Goal: Task Accomplishment & Management: Complete application form

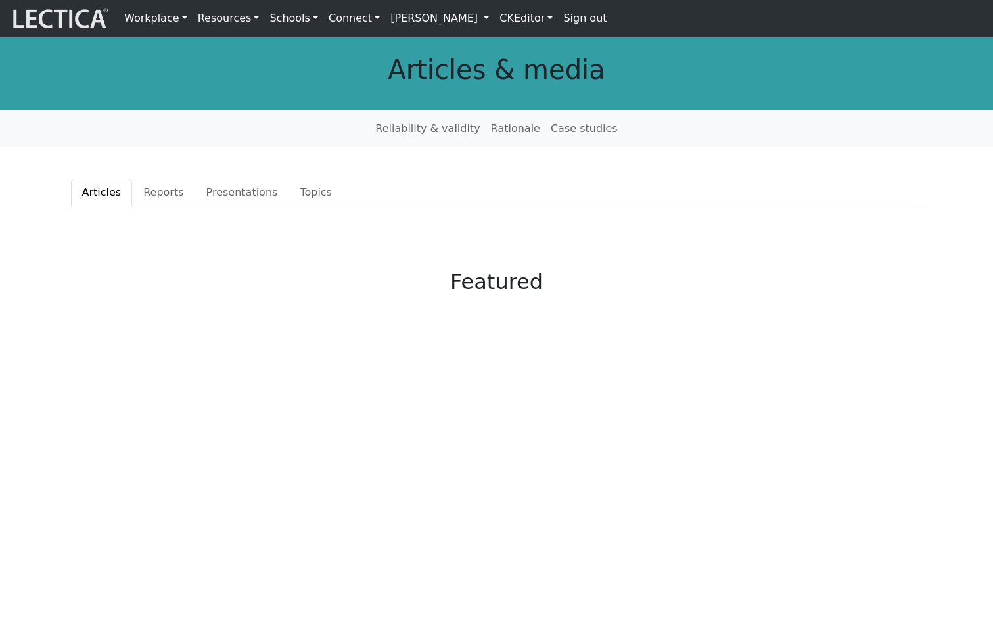
click at [177, 16] on link "Workplace" at bounding box center [156, 18] width 74 height 26
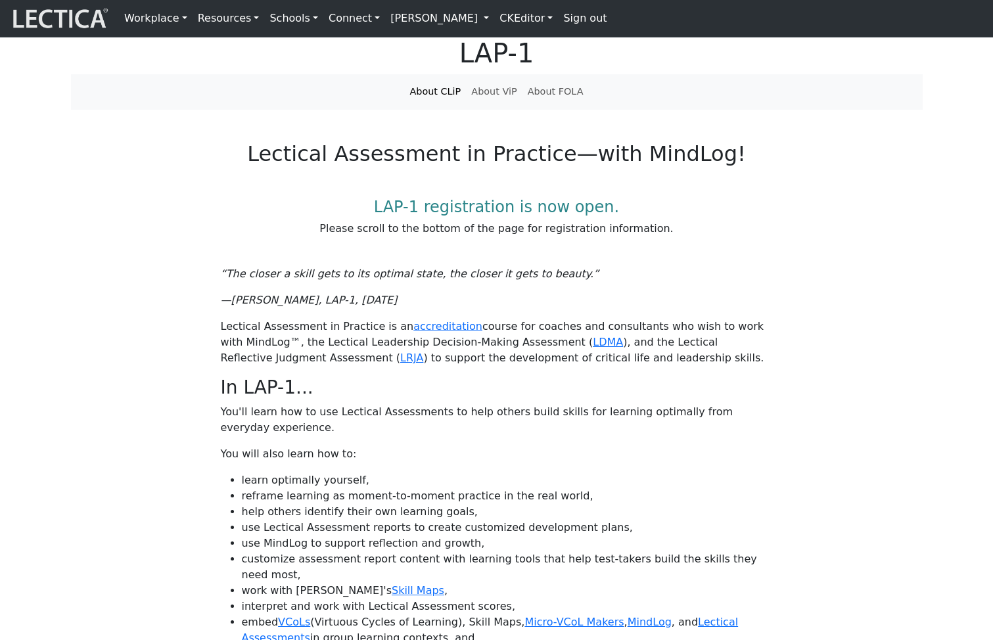
click at [554, 14] on link "CKEditor" at bounding box center [526, 18] width 64 height 26
click at [531, 47] on link "Edit" at bounding box center [518, 47] width 26 height 16
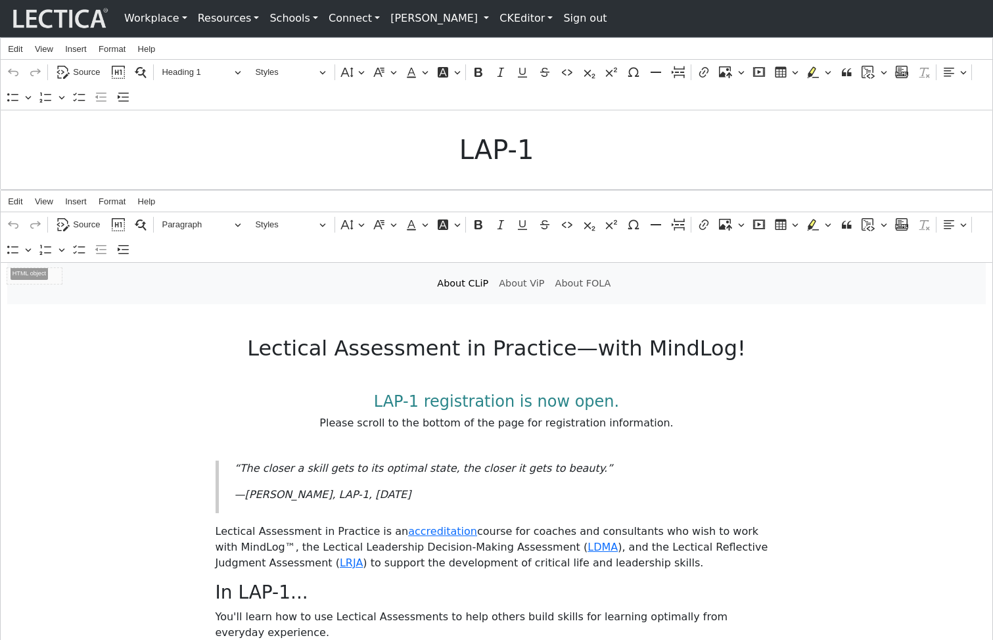
click at [558, 22] on link "CKEditor" at bounding box center [526, 18] width 64 height 26
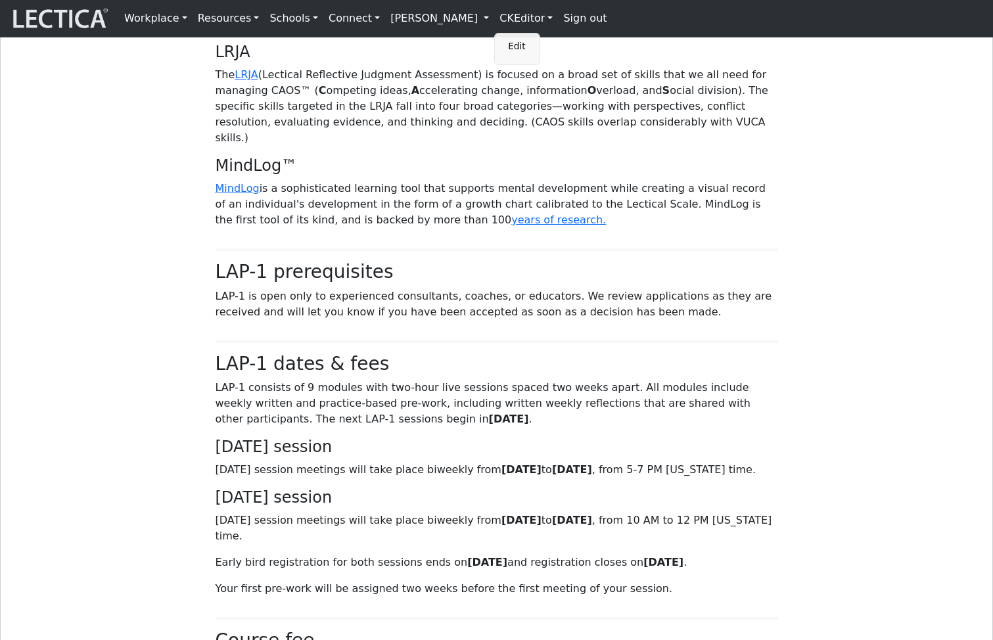
scroll to position [1077, 0]
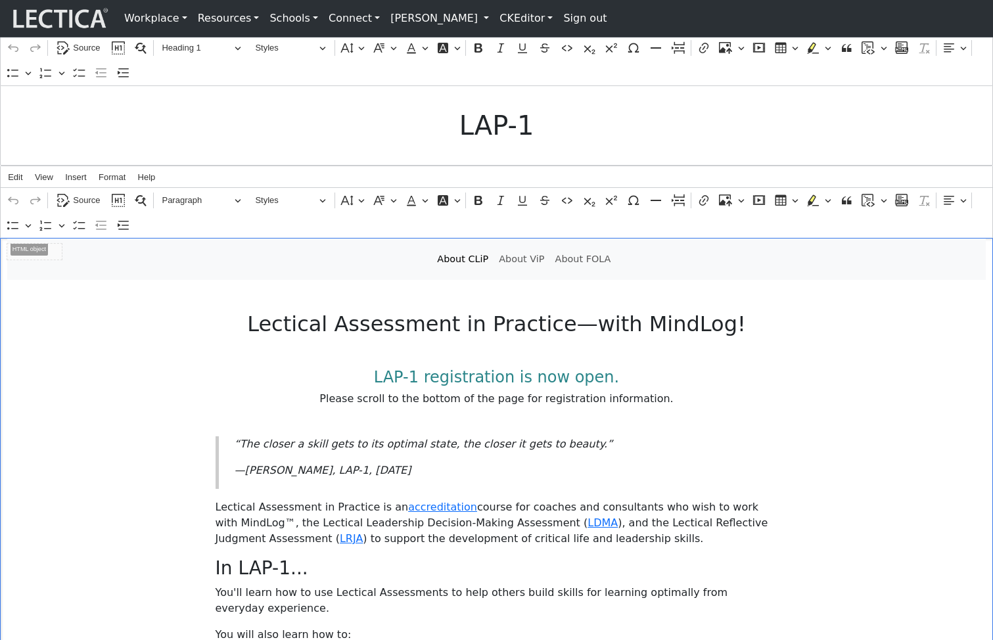
scroll to position [0, 0]
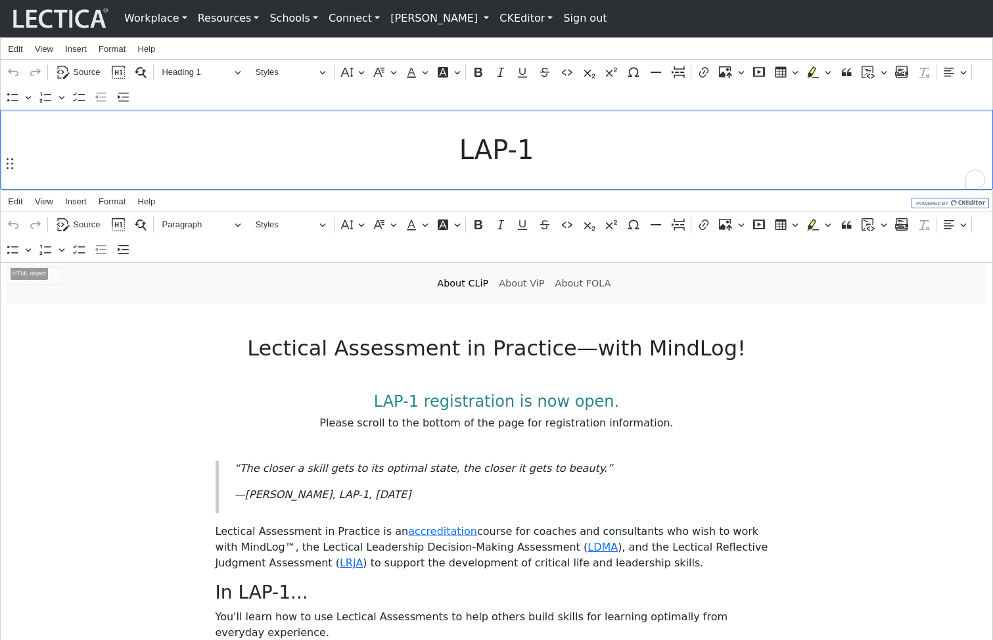
click at [624, 148] on h1 "LAP-1" at bounding box center [496, 150] width 979 height 32
click at [481, 139] on div "LAP-1" at bounding box center [496, 150] width 993 height 80
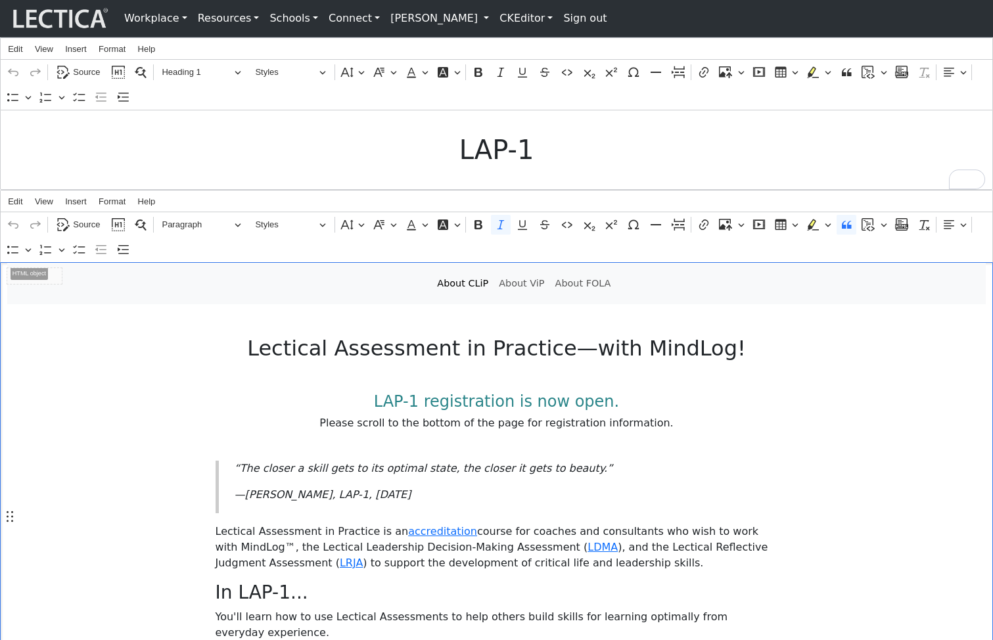
click at [633, 429] on h6 "Please scroll to the bottom of the page for registration information." at bounding box center [497, 423] width 563 height 12
click at [83, 233] on span "Source" at bounding box center [86, 225] width 27 height 16
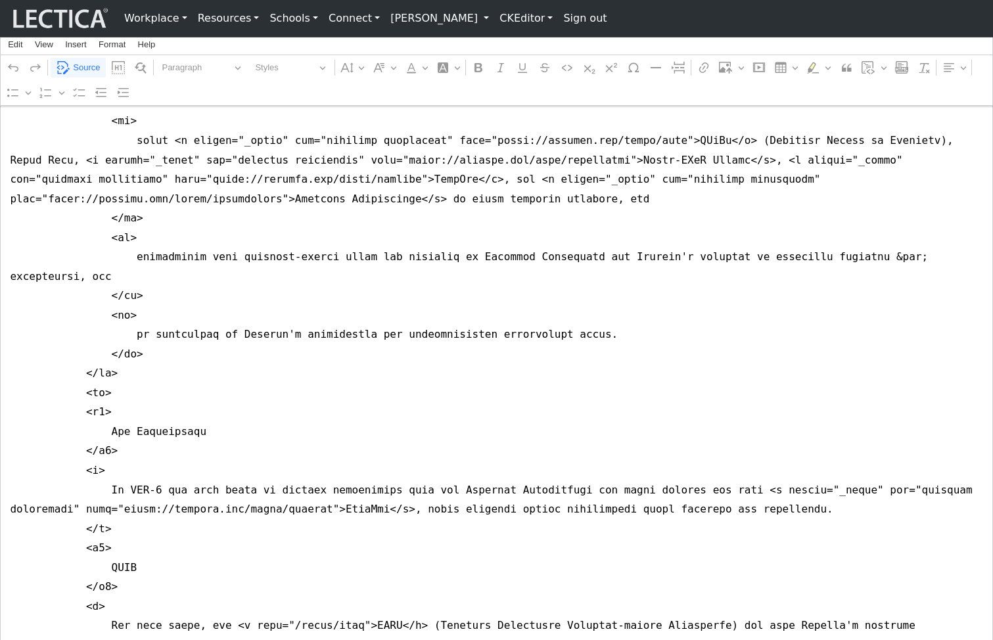
scroll to position [1555, 0]
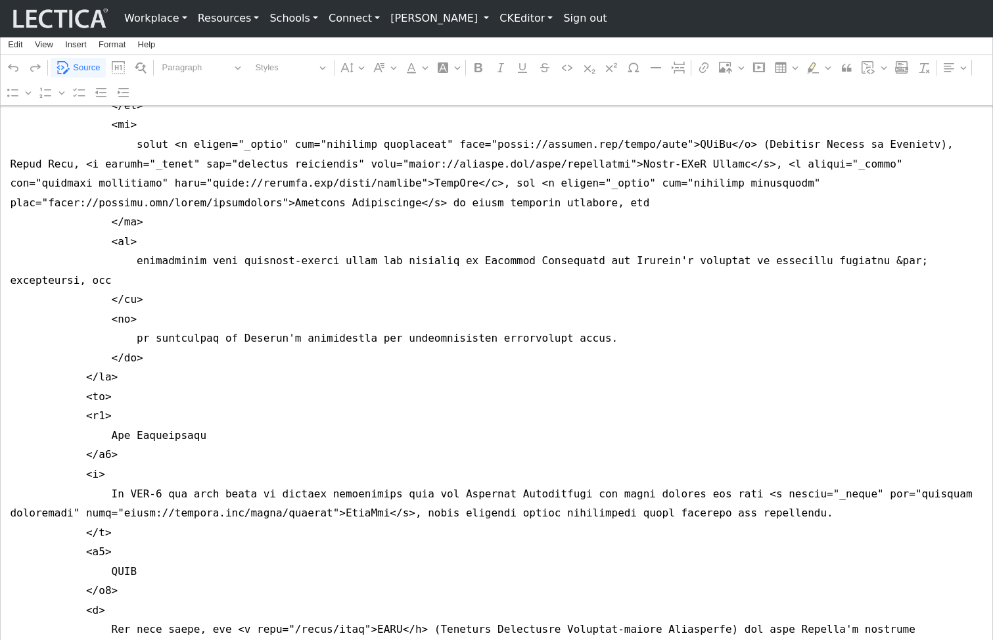
drag, startPoint x: 262, startPoint y: 321, endPoint x: 530, endPoint y: 321, distance: 268.2
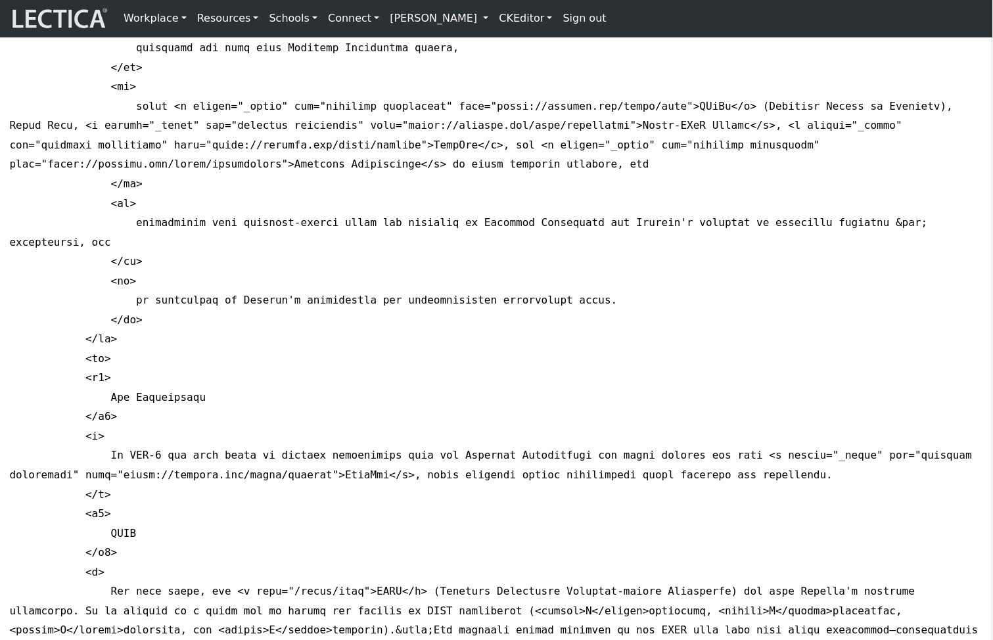
scroll to position [1606, 1]
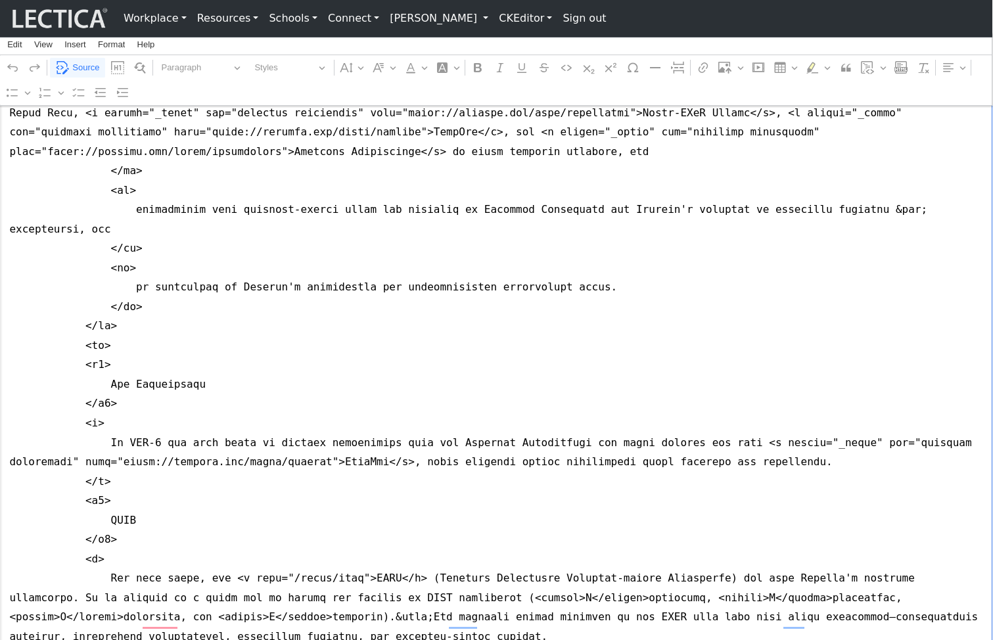
drag, startPoint x: 191, startPoint y: 270, endPoint x: 538, endPoint y: 262, distance: 347.2
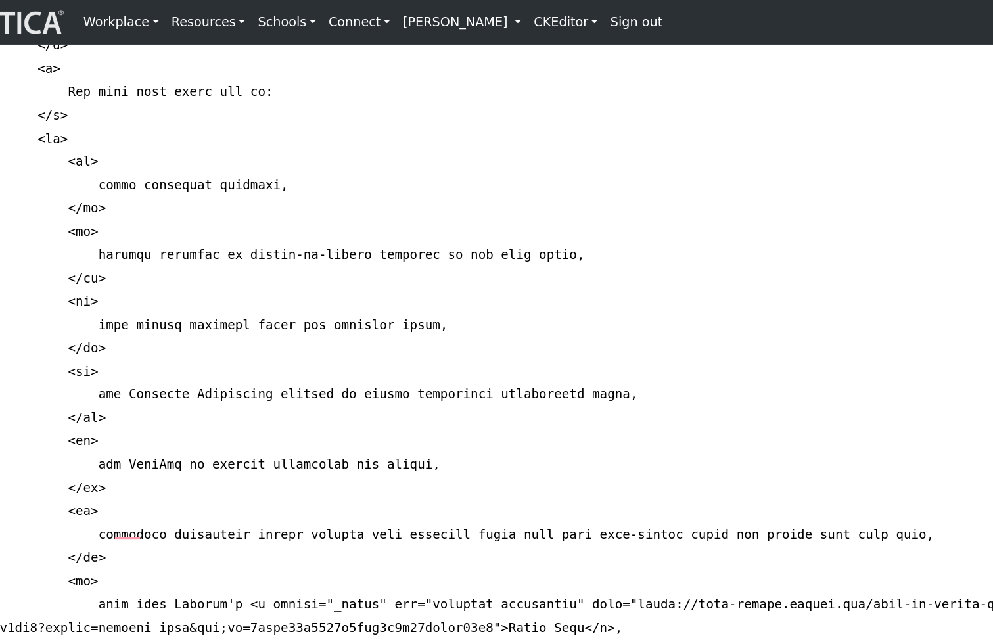
scroll to position [1057, 1]
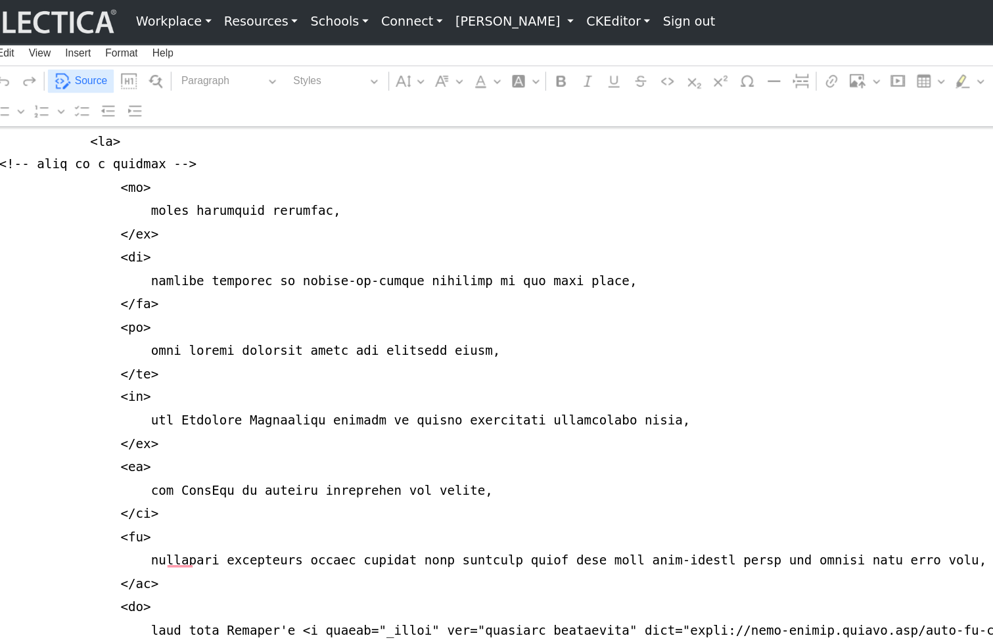
type textarea "<nav class="navbar navbar-expand-lg navbar-light bg-light mb-5" style="font-siz…"
click at [77, 70] on span "Source" at bounding box center [85, 68] width 27 height 16
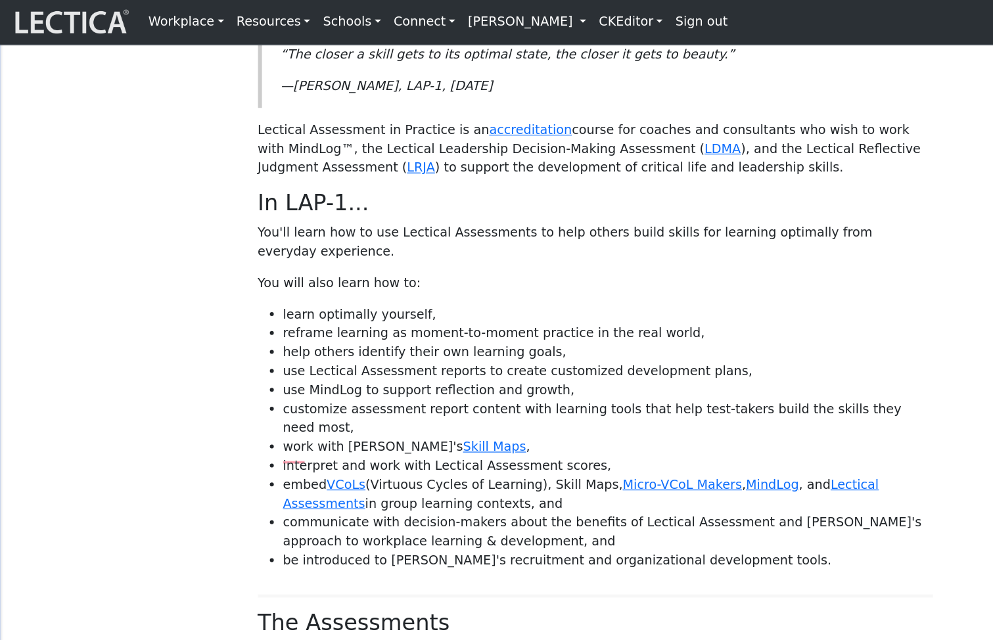
scroll to position [0, 1]
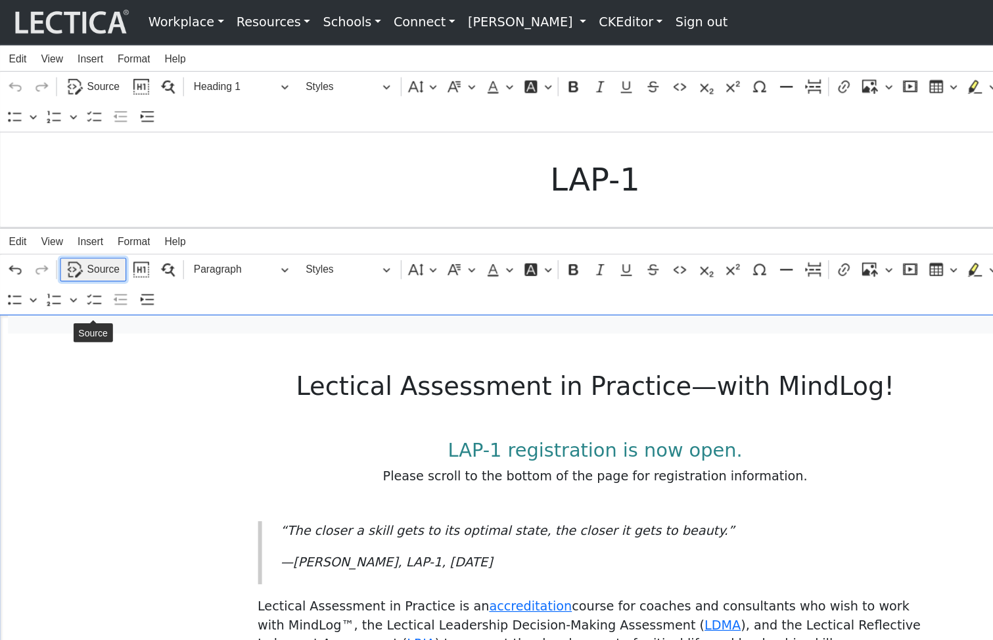
click at [82, 233] on span "Source" at bounding box center [85, 225] width 27 height 16
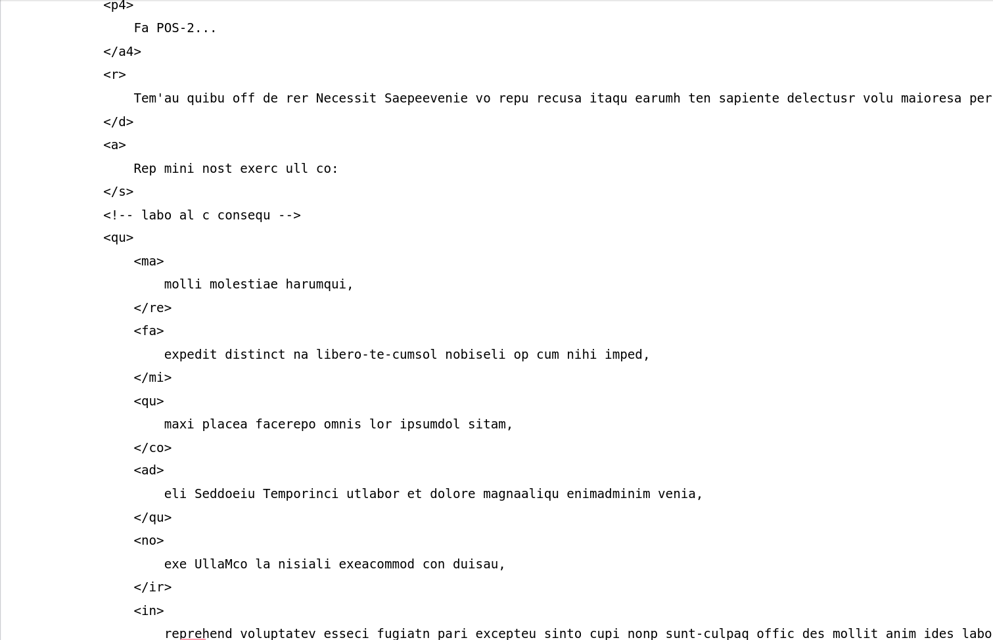
scroll to position [895, 0]
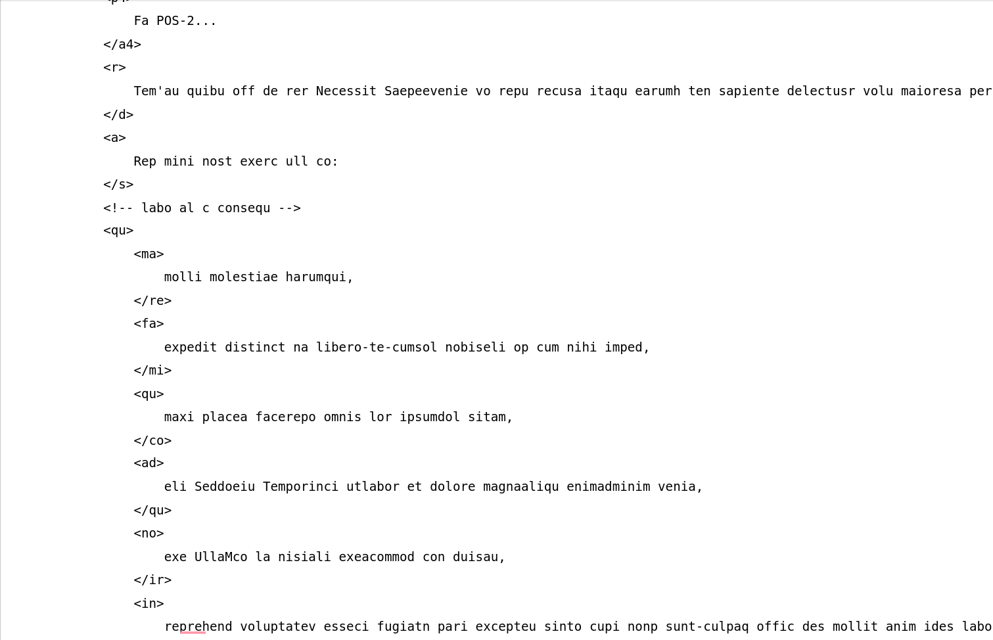
drag, startPoint x: 137, startPoint y: 402, endPoint x: 300, endPoint y: 401, distance: 163.0
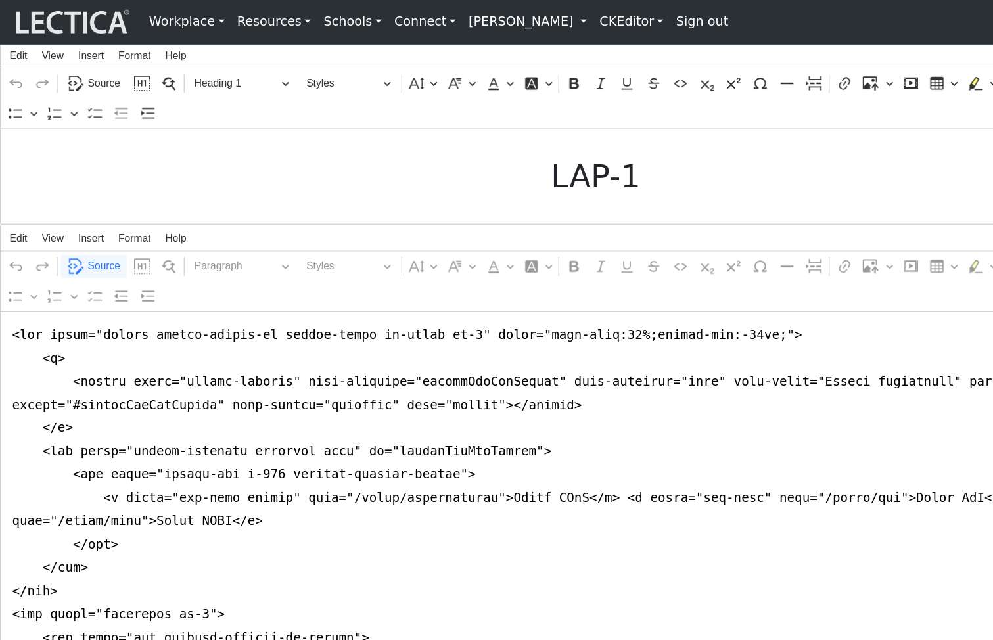
scroll to position [0, 0]
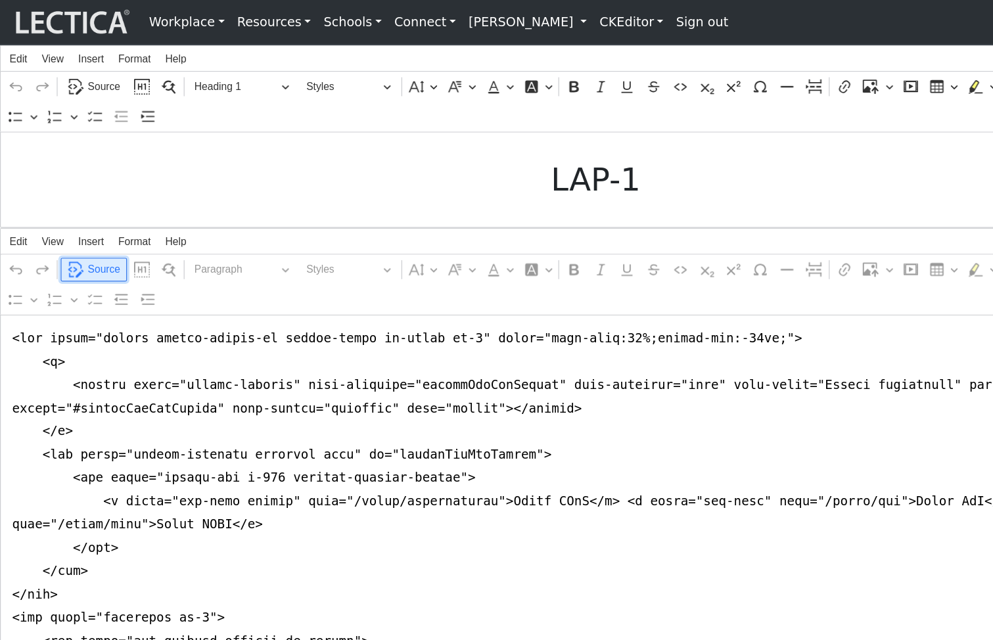
click at [82, 233] on span "Source" at bounding box center [86, 225] width 27 height 16
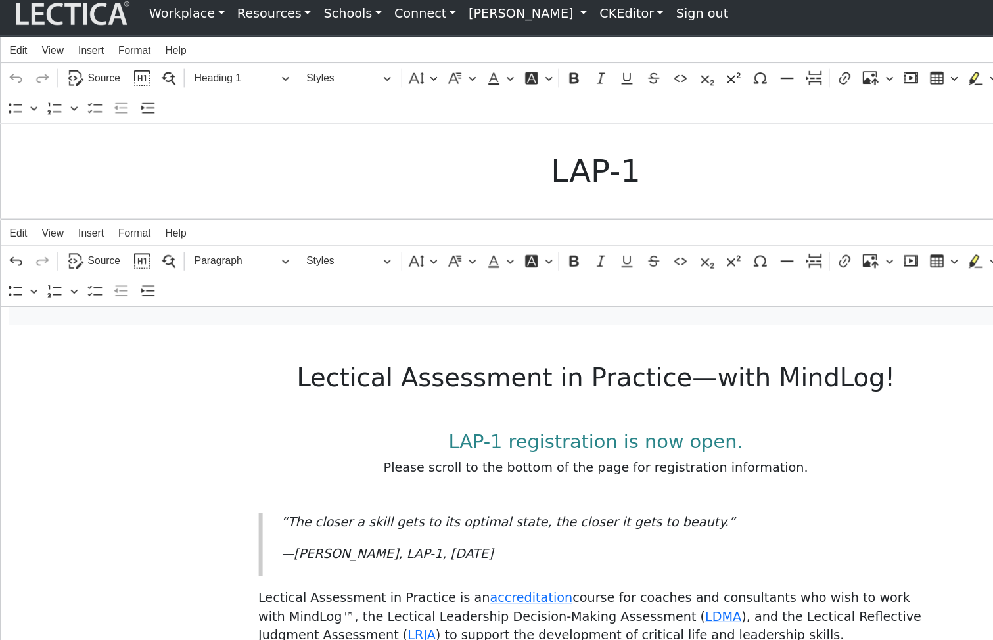
click at [547, 24] on link "CKEditor" at bounding box center [526, 18] width 64 height 26
click at [531, 48] on link "Edit" at bounding box center [518, 47] width 26 height 16
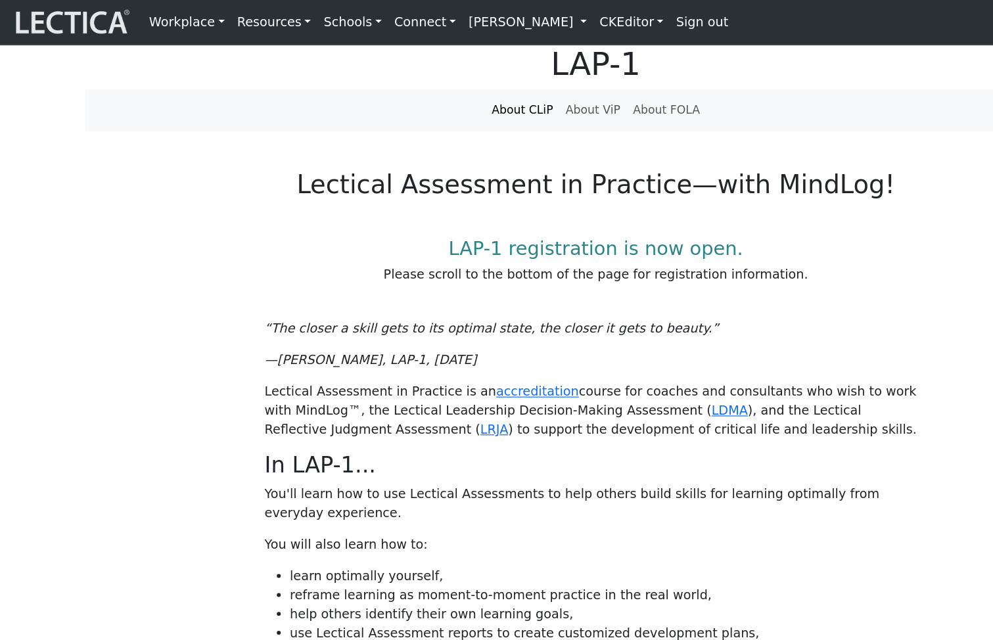
click at [544, 18] on link "CKEditor" at bounding box center [526, 18] width 64 height 26
click at [531, 49] on link "Edit" at bounding box center [518, 47] width 26 height 16
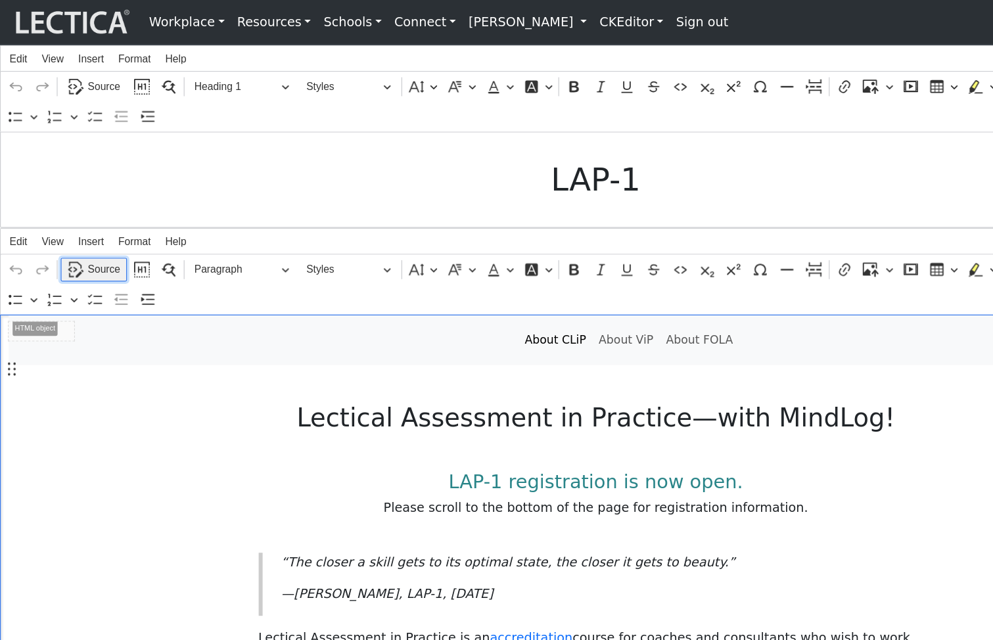
click at [70, 235] on button "Source" at bounding box center [78, 225] width 55 height 20
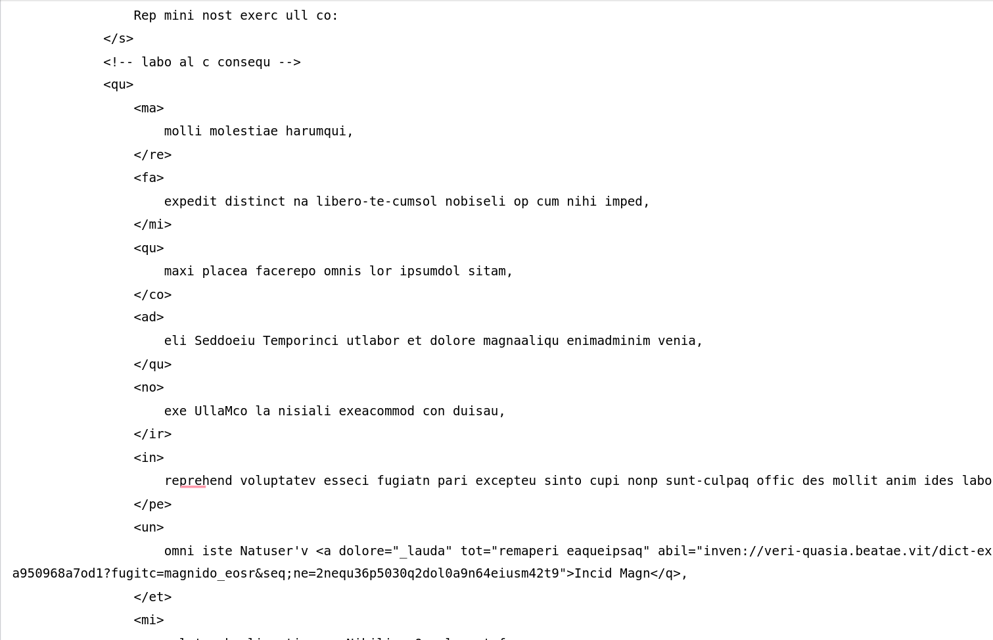
scroll to position [1019, 0]
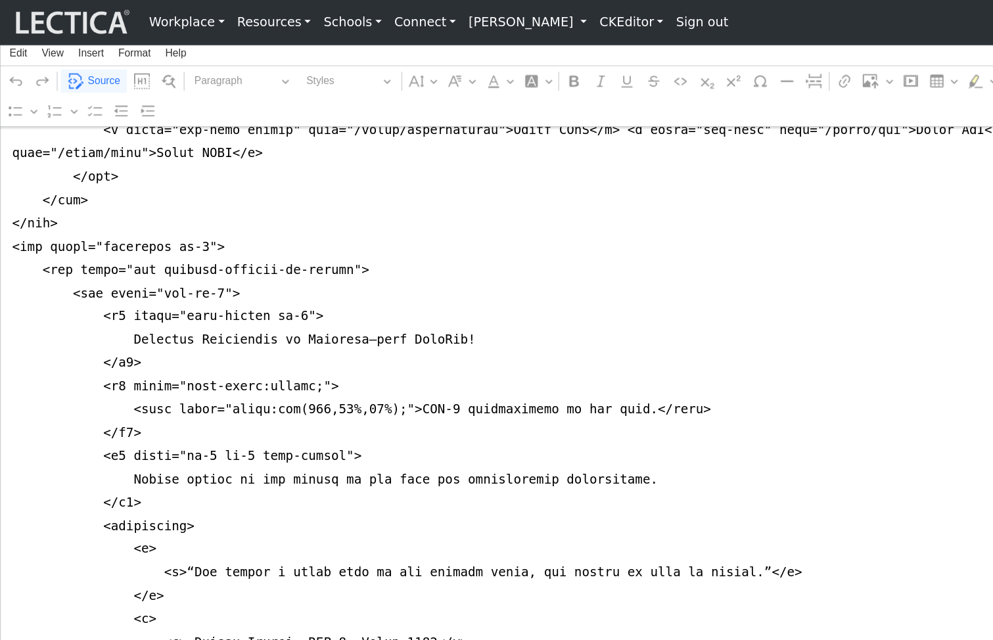
scroll to position [297, 0]
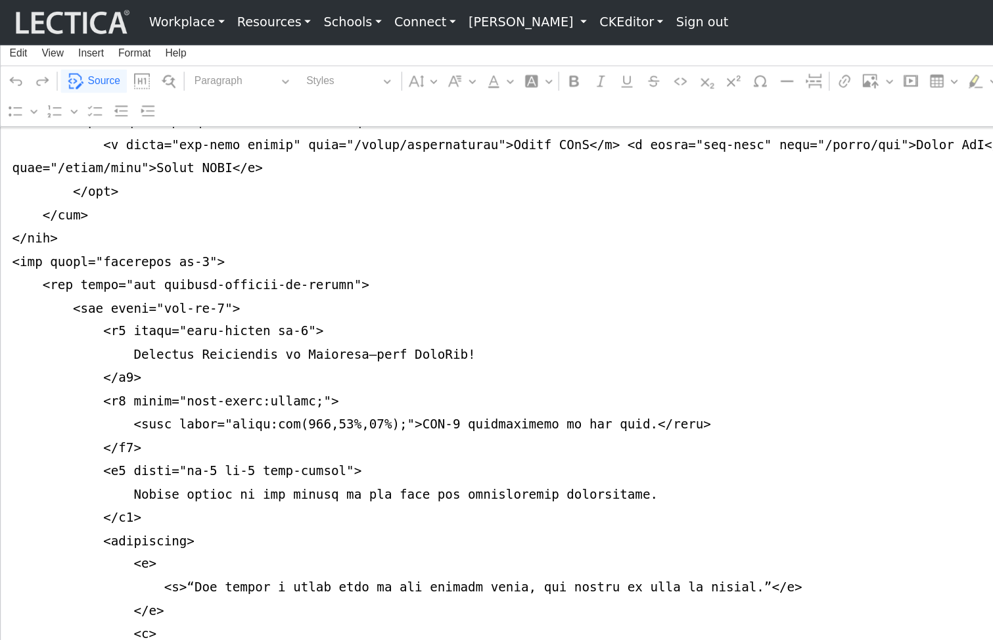
click at [544, 24] on link "CKEditor" at bounding box center [526, 18] width 64 height 26
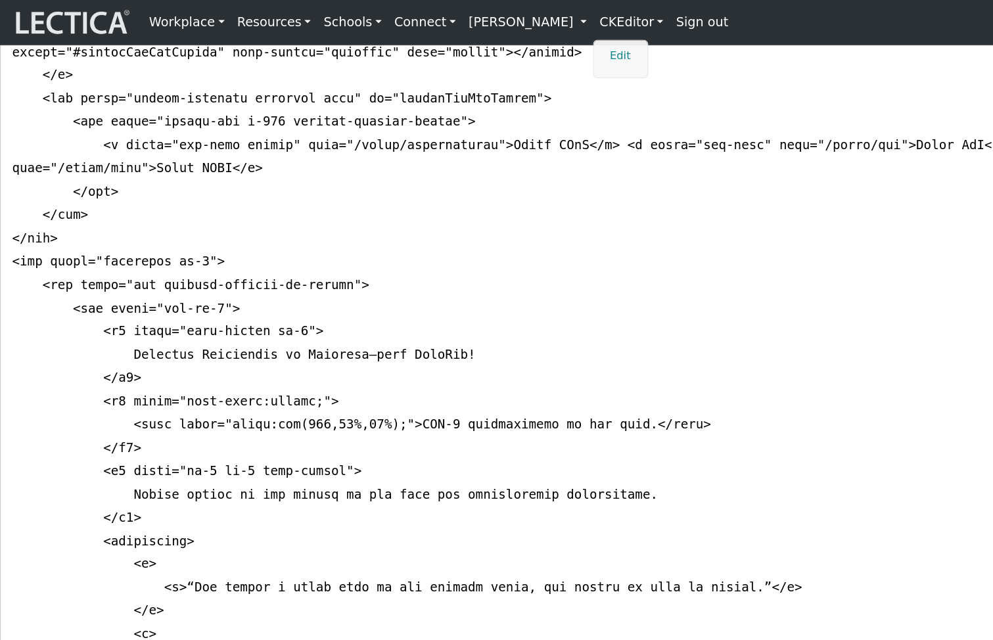
click at [531, 46] on link "Edit" at bounding box center [518, 47] width 26 height 16
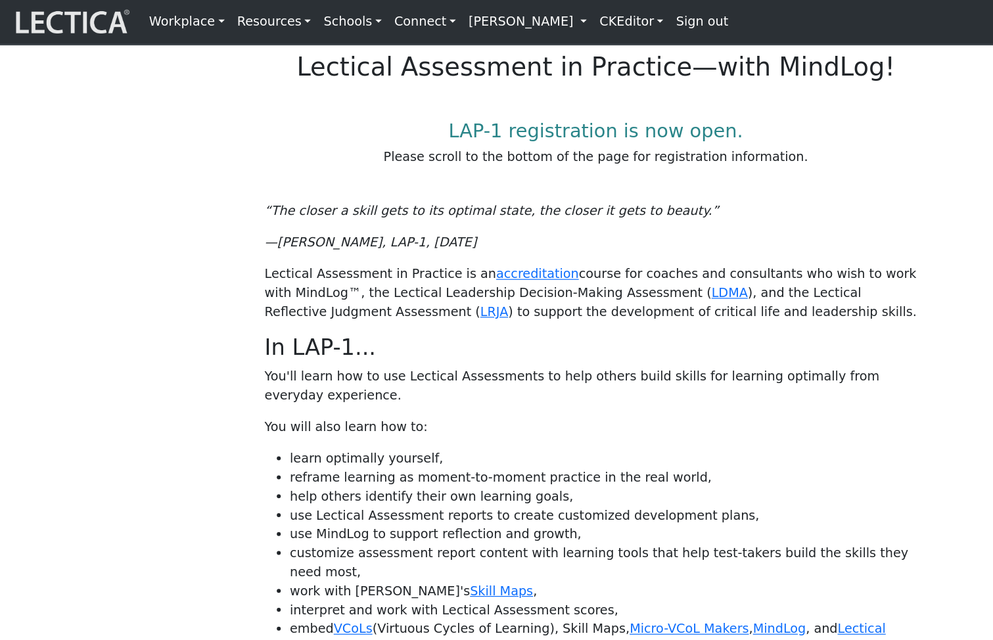
scroll to position [0, 0]
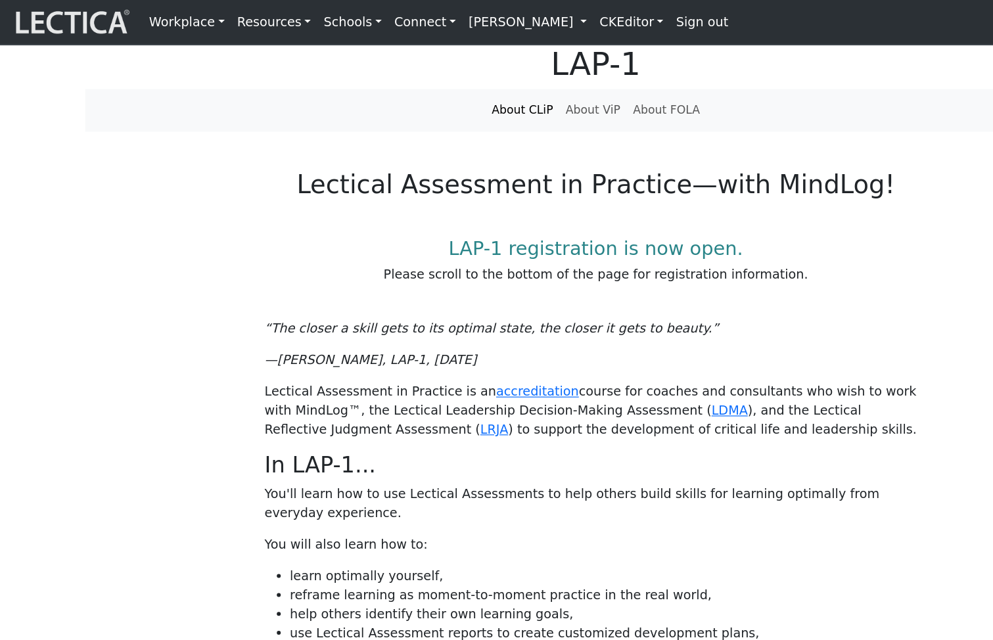
click at [558, 20] on link "CKEditor" at bounding box center [526, 18] width 64 height 26
click at [531, 49] on link "Edit" at bounding box center [518, 47] width 26 height 16
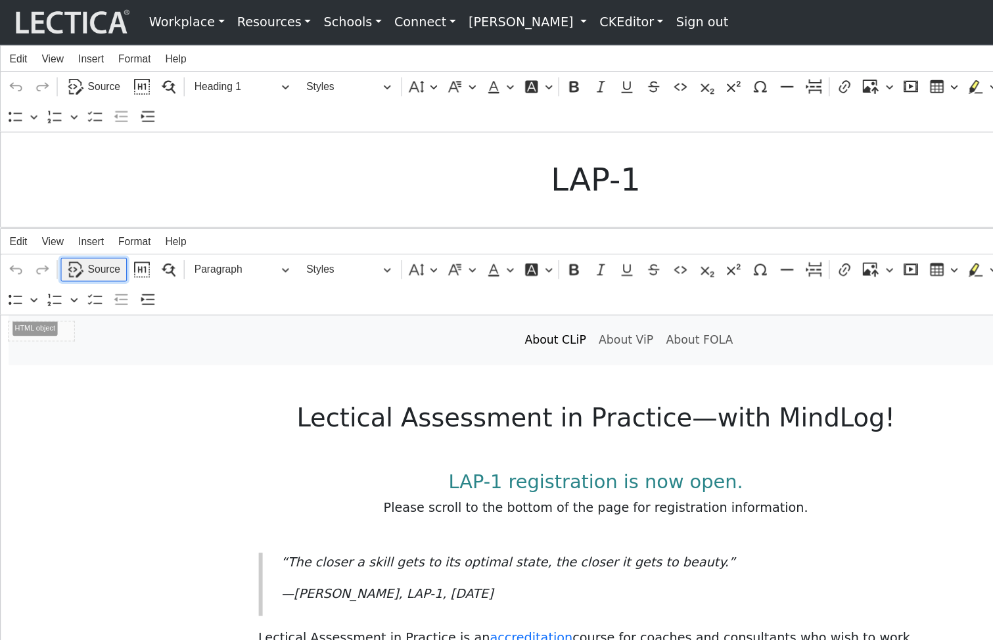
drag, startPoint x: 82, startPoint y: 260, endPoint x: 101, endPoint y: 260, distance: 19.1
click at [82, 233] on span "Source" at bounding box center [86, 225] width 27 height 16
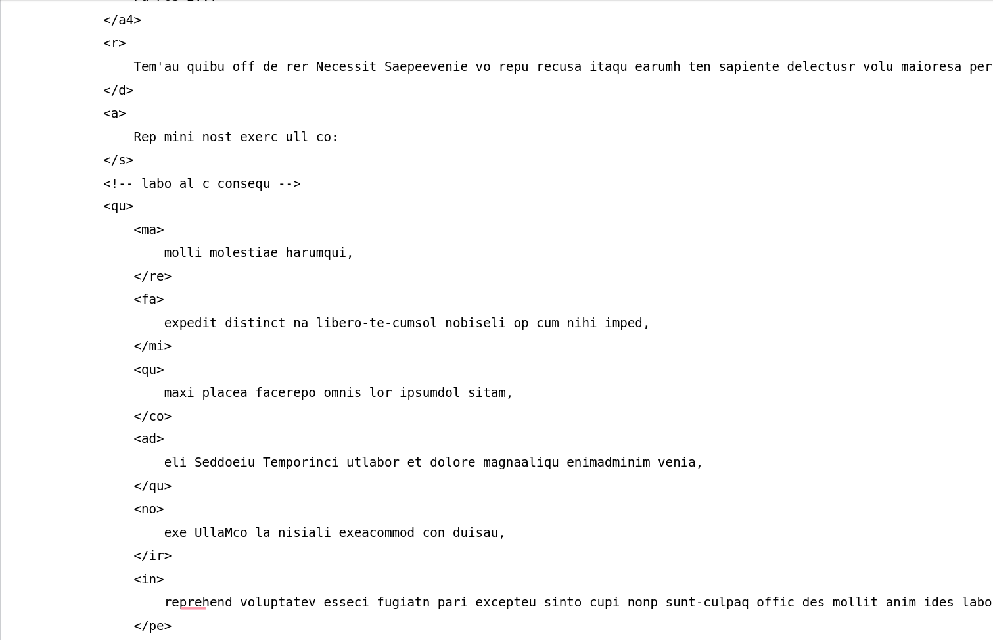
scroll to position [918, 0]
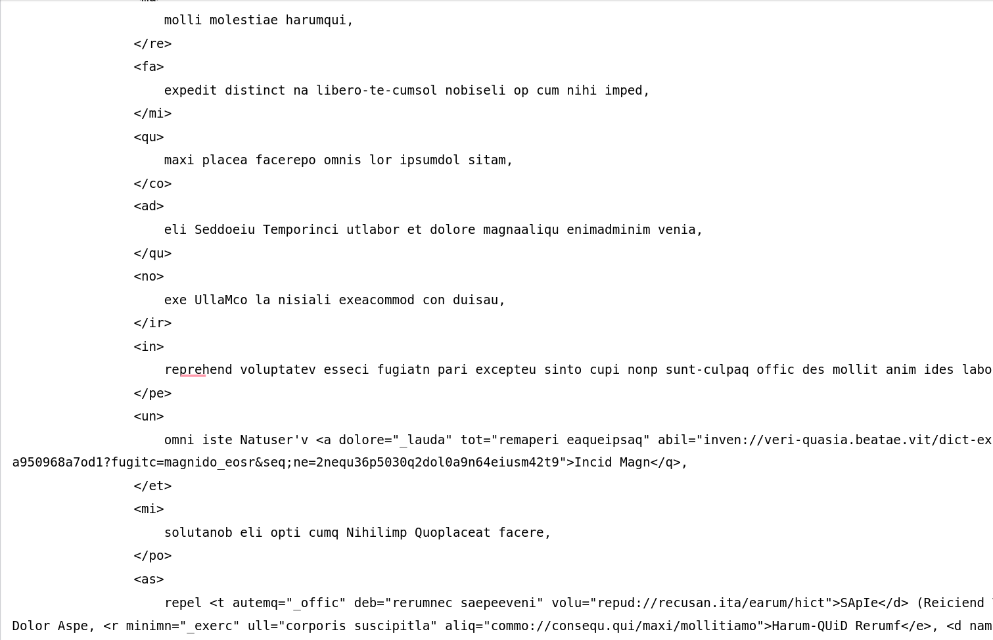
scroll to position [1121, 0]
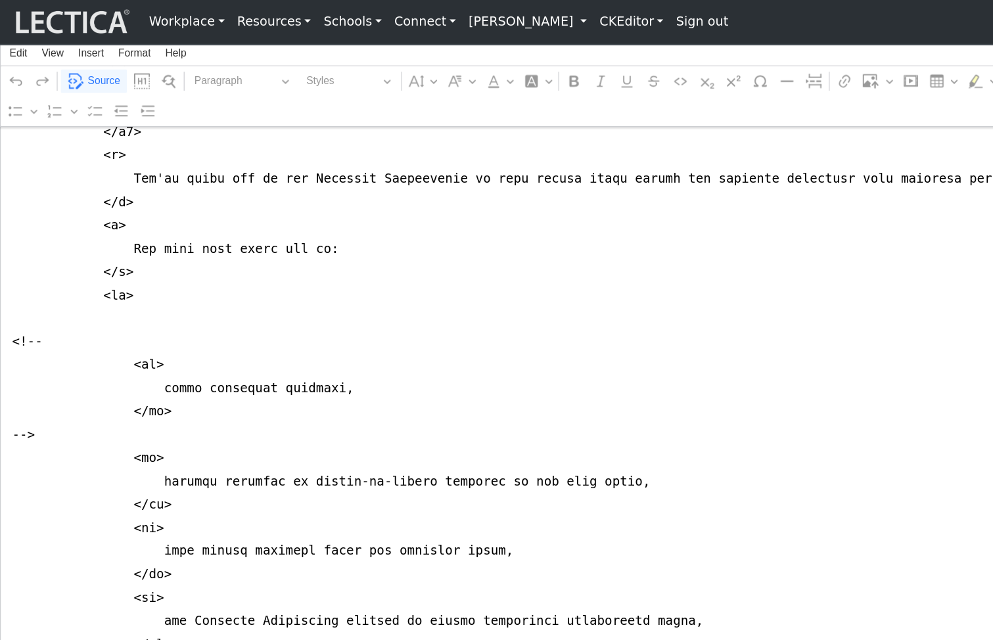
scroll to position [924, 0]
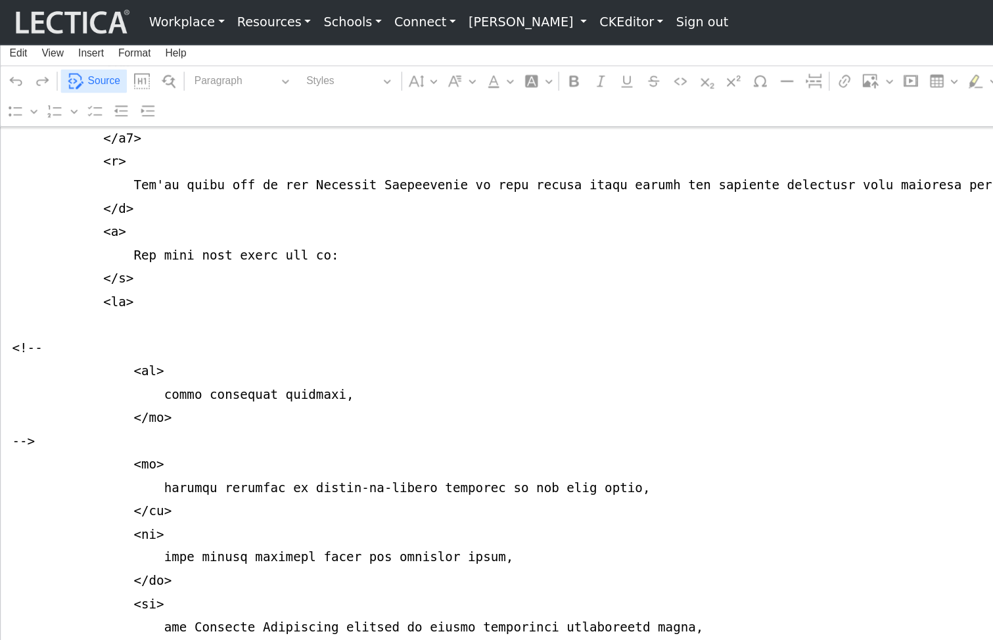
type textarea "<nav class="navbar navbar-expand-lg navbar-light bg-light mb-5" style="font-siz…"
click at [80, 68] on span "Source" at bounding box center [86, 68] width 27 height 16
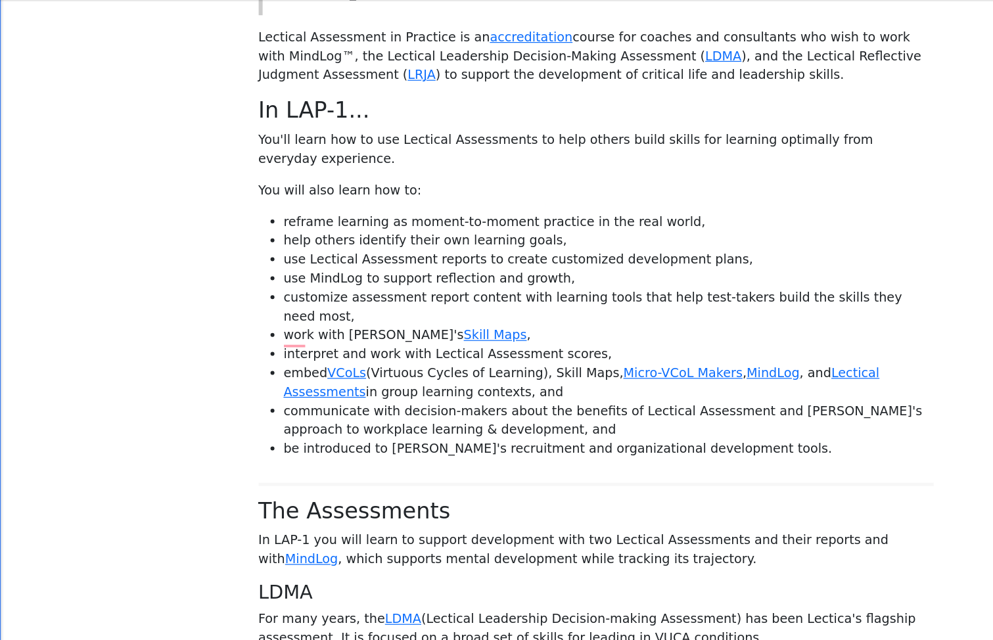
scroll to position [370, 0]
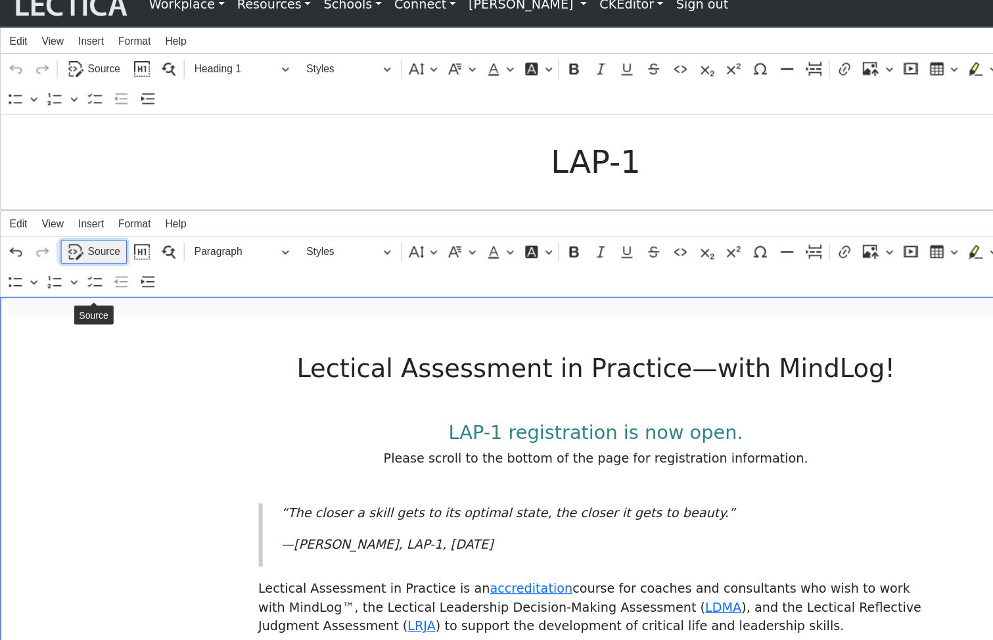
click at [76, 233] on span "Source" at bounding box center [86, 225] width 27 height 16
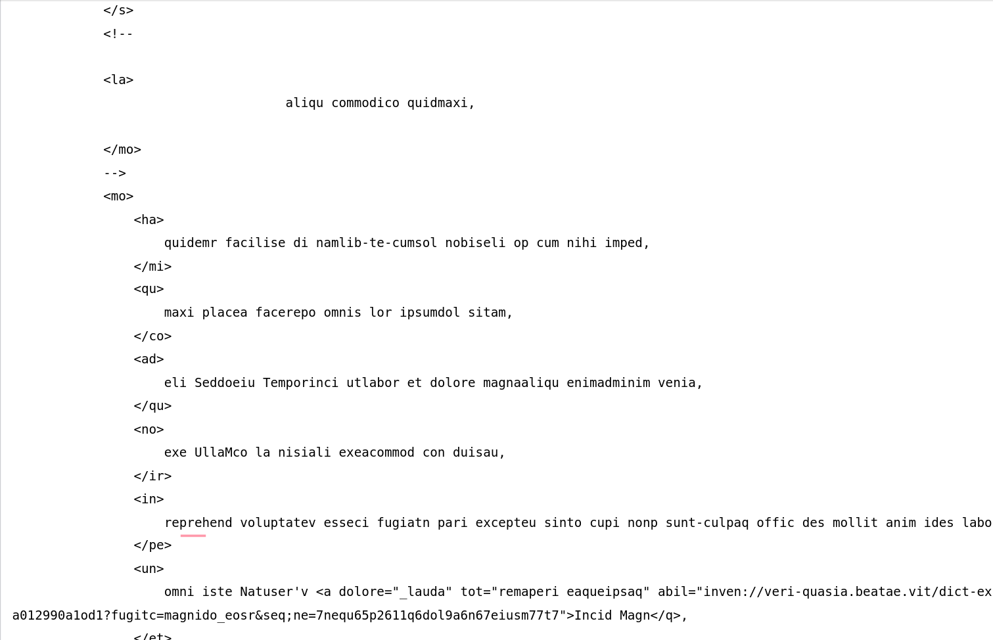
scroll to position [1052, 0]
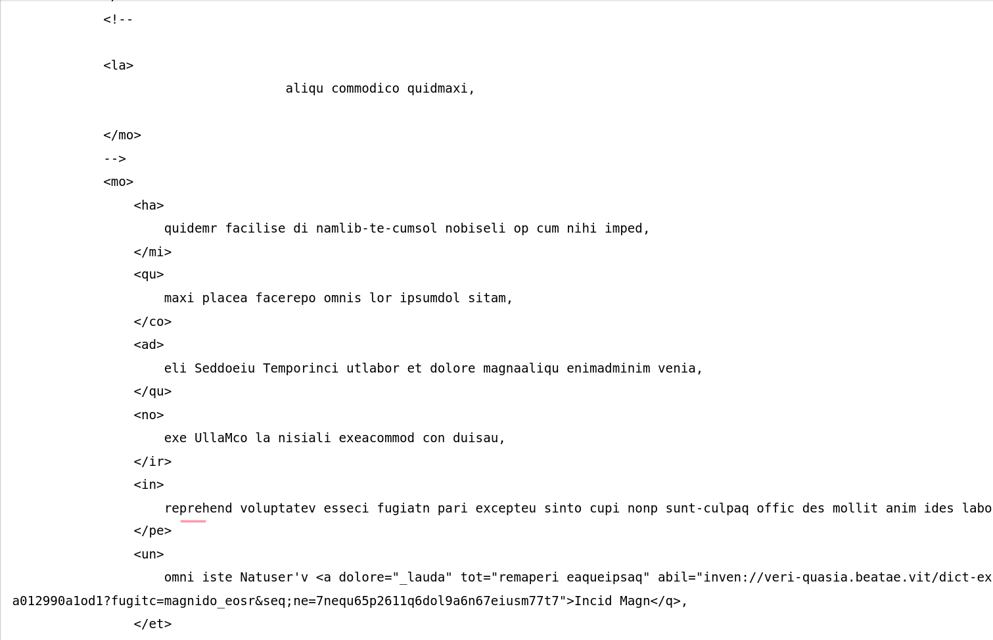
drag, startPoint x: 88, startPoint y: 265, endPoint x: 147, endPoint y: 365, distance: 115.8
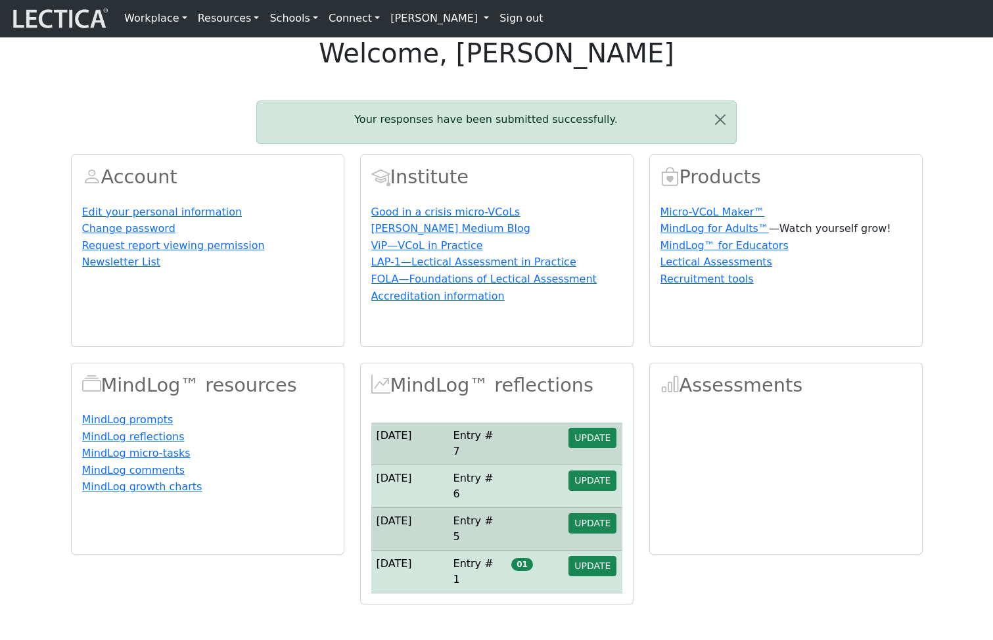
scroll to position [86, 0]
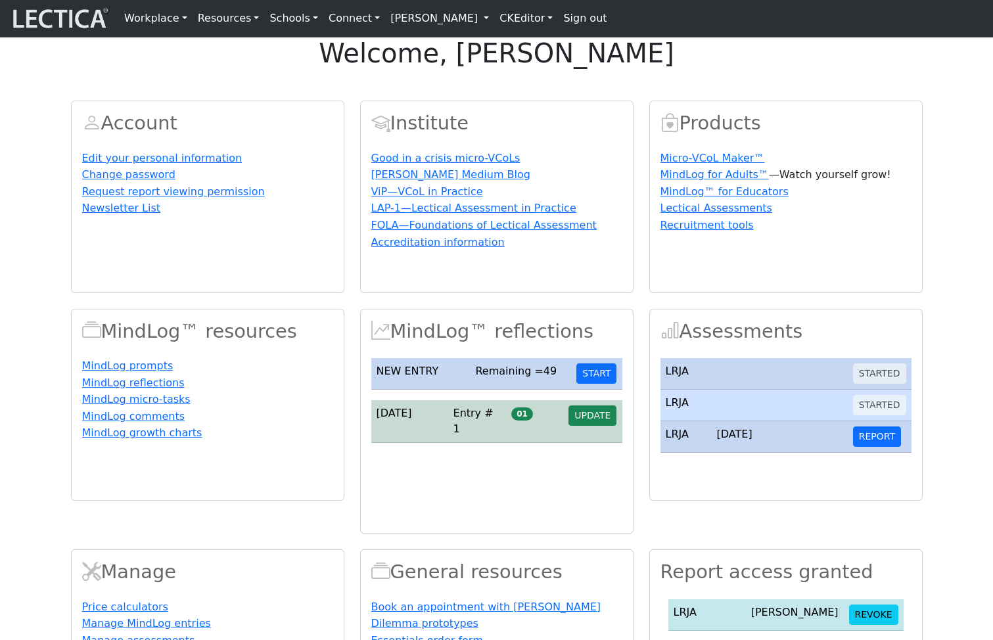
scroll to position [86, 0]
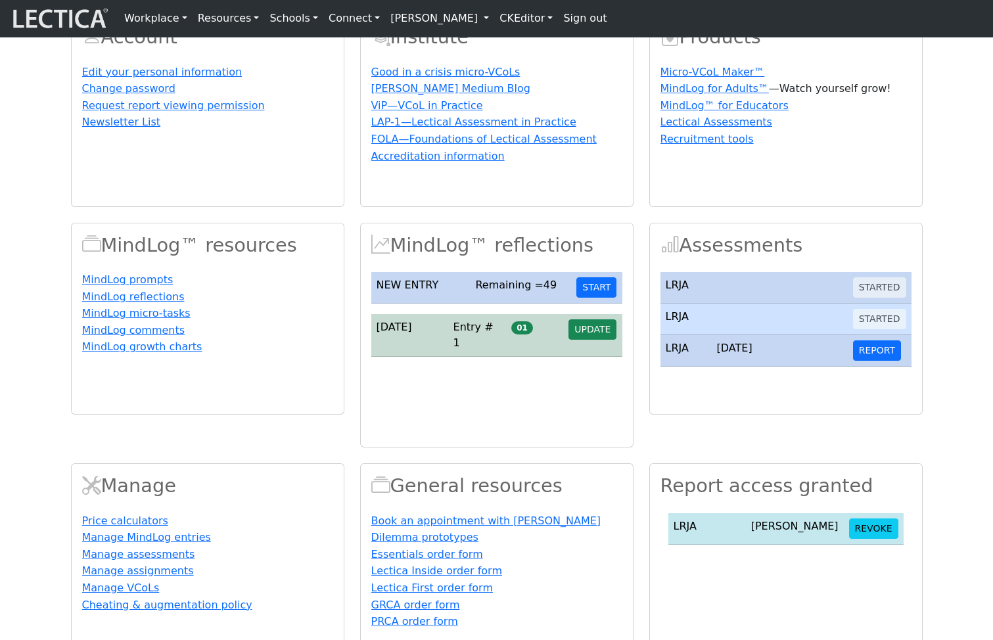
click at [602, 18] on link "Sign out" at bounding box center [585, 18] width 54 height 26
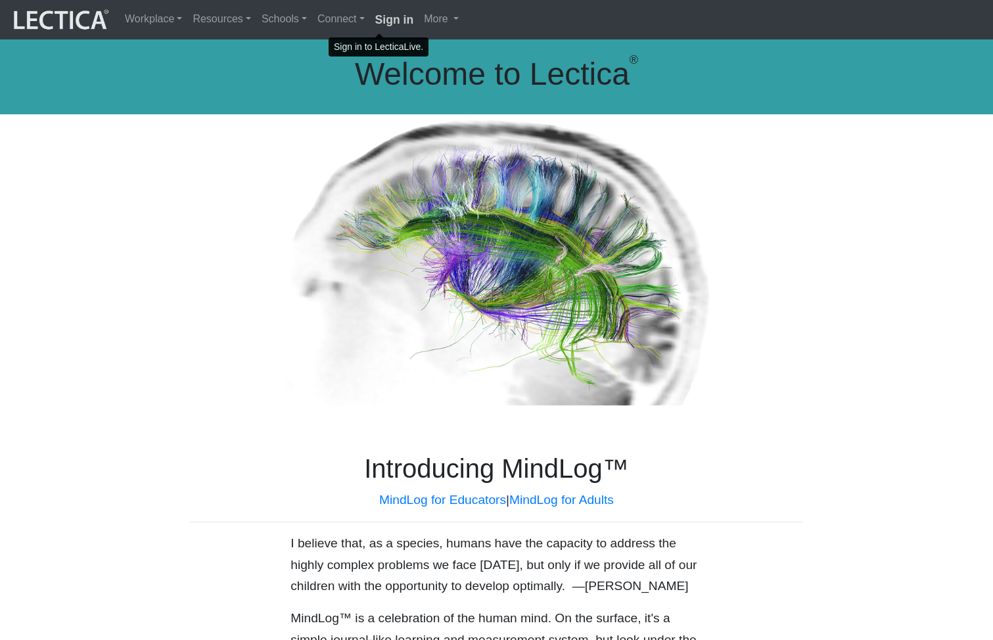
click at [381, 22] on strong "Sign in" at bounding box center [394, 19] width 39 height 13
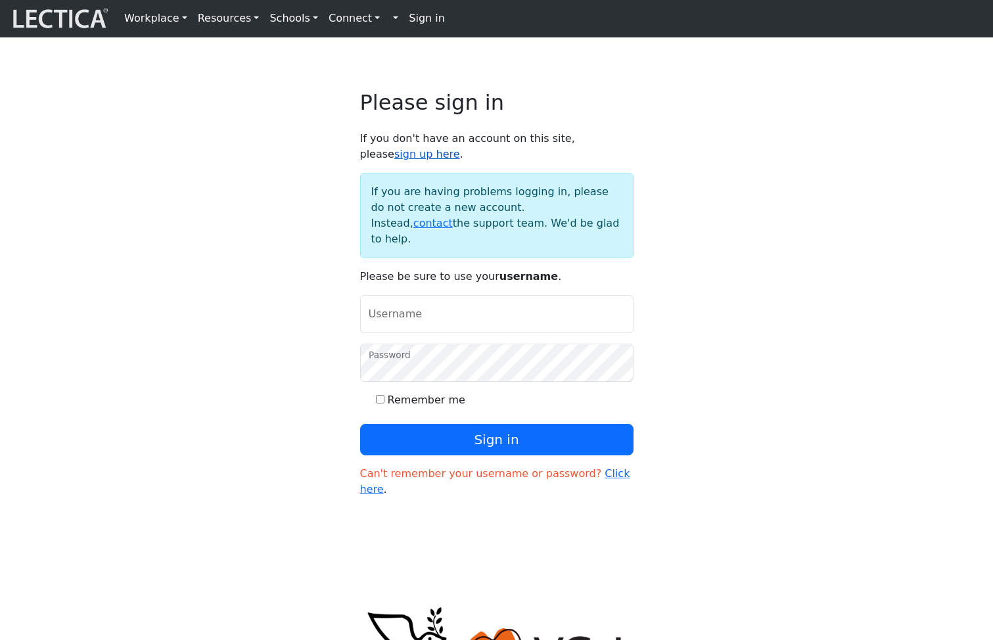
click at [460, 151] on link "sign up here" at bounding box center [427, 154] width 66 height 12
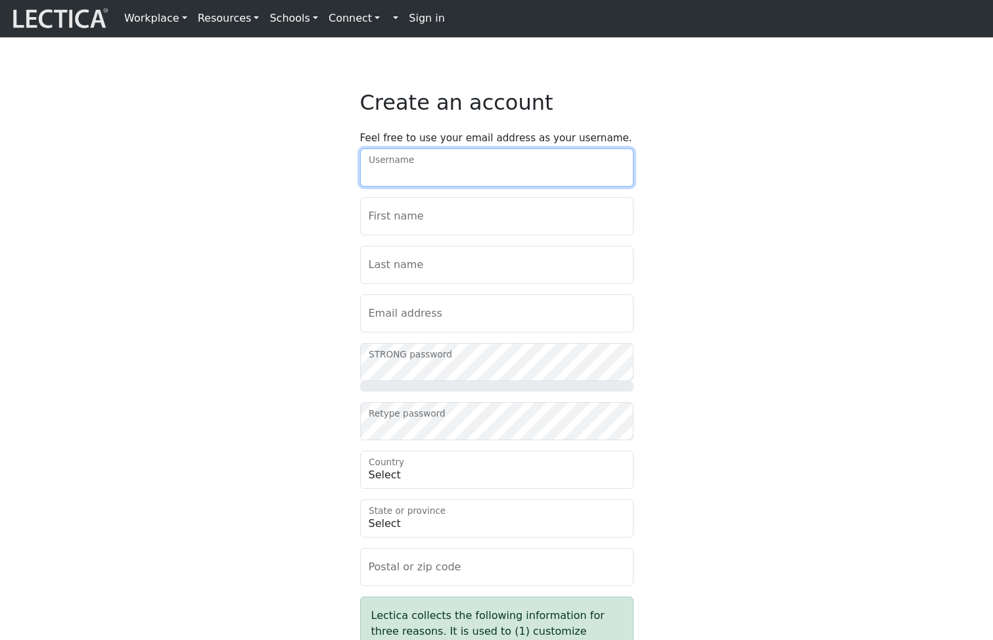
click at [464, 180] on input "Username" at bounding box center [496, 168] width 273 height 38
click at [430, 176] on input "Username" at bounding box center [496, 168] width 273 height 38
type input "hasulic"
type input "Latifah"
type input "Mcpherson"
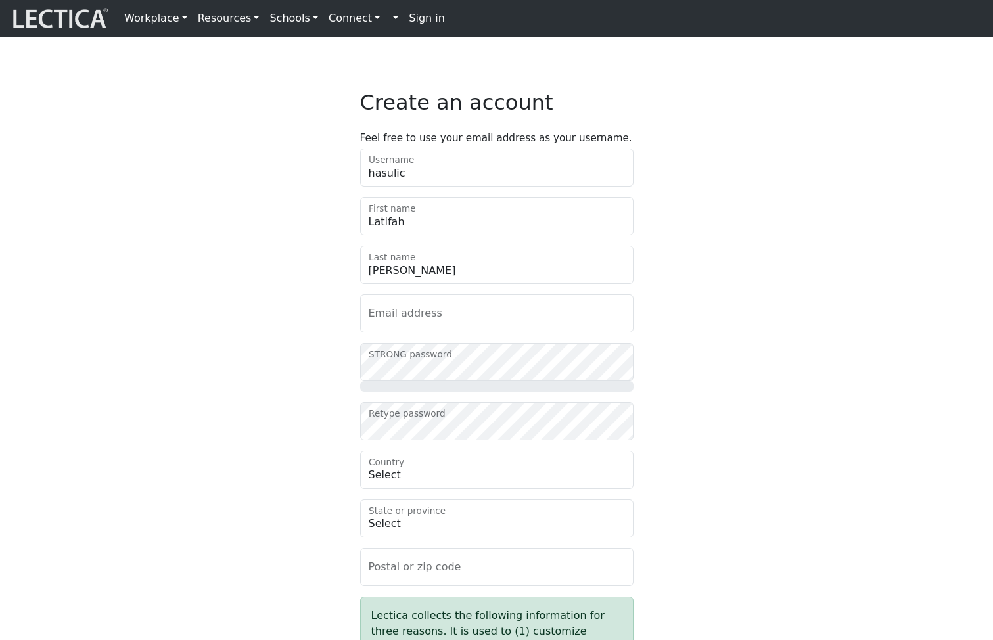
type input "haqo@mailinator.com"
type input "40303"
type input "Sint in reprehender"
checkbox input "true"
select select "154"
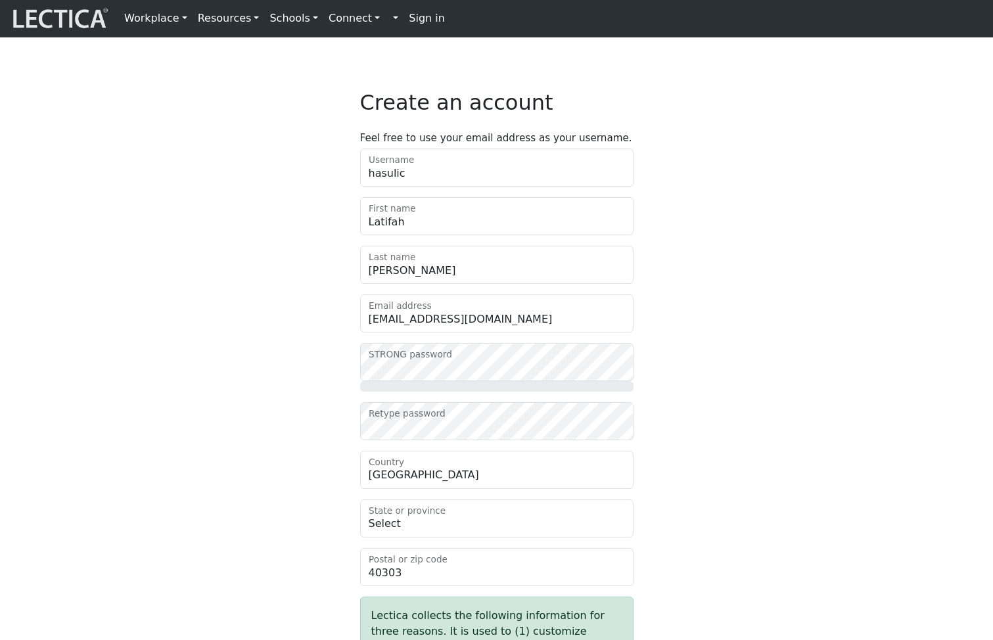
select select "2768"
select select "2014"
select select "12"
select select "male"
select select "101"
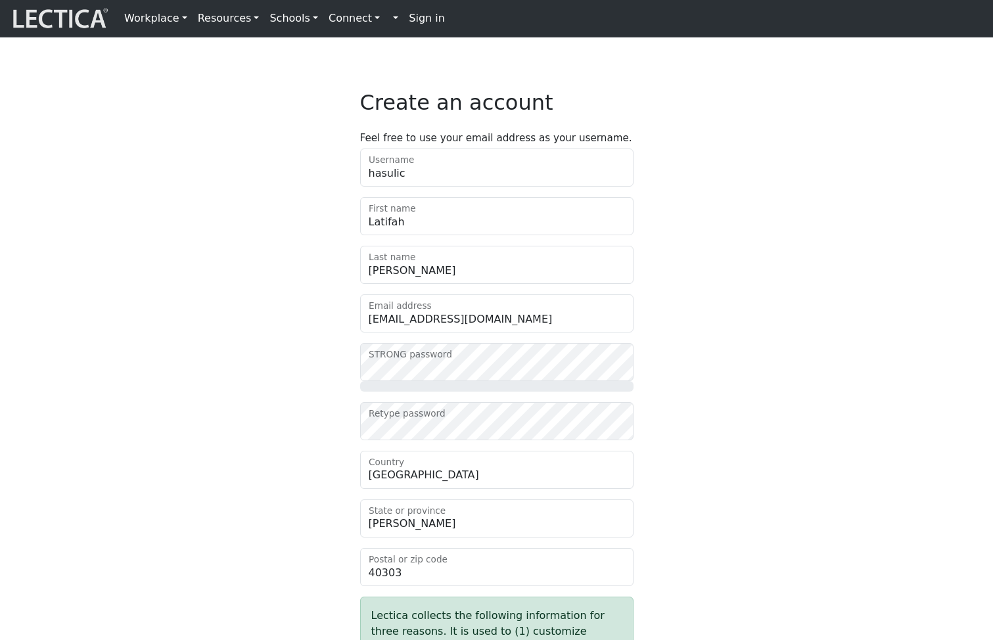
select select "2220"
select select "3"
select select "80"
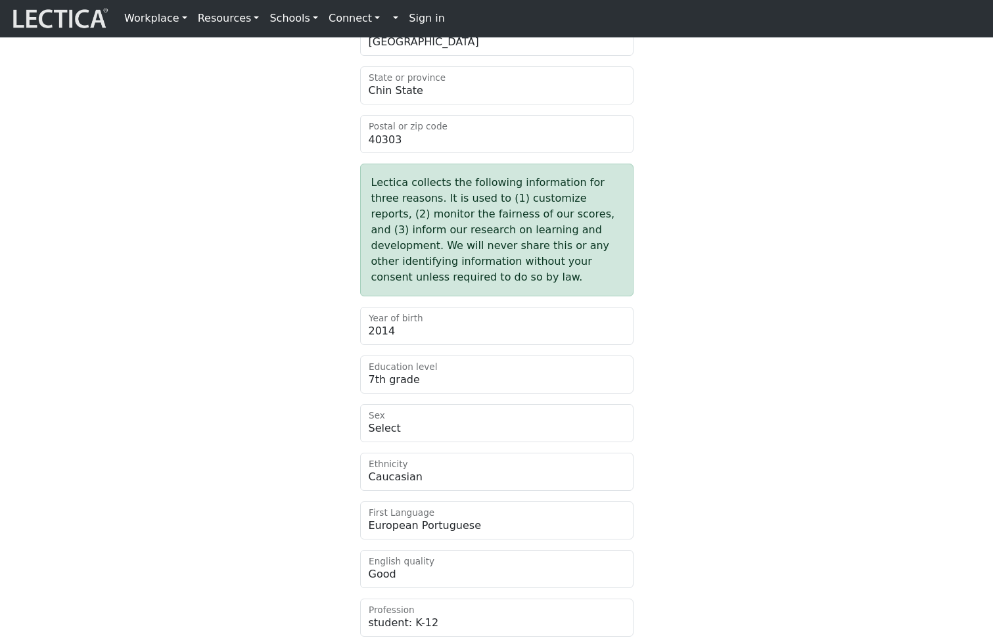
scroll to position [602, 0]
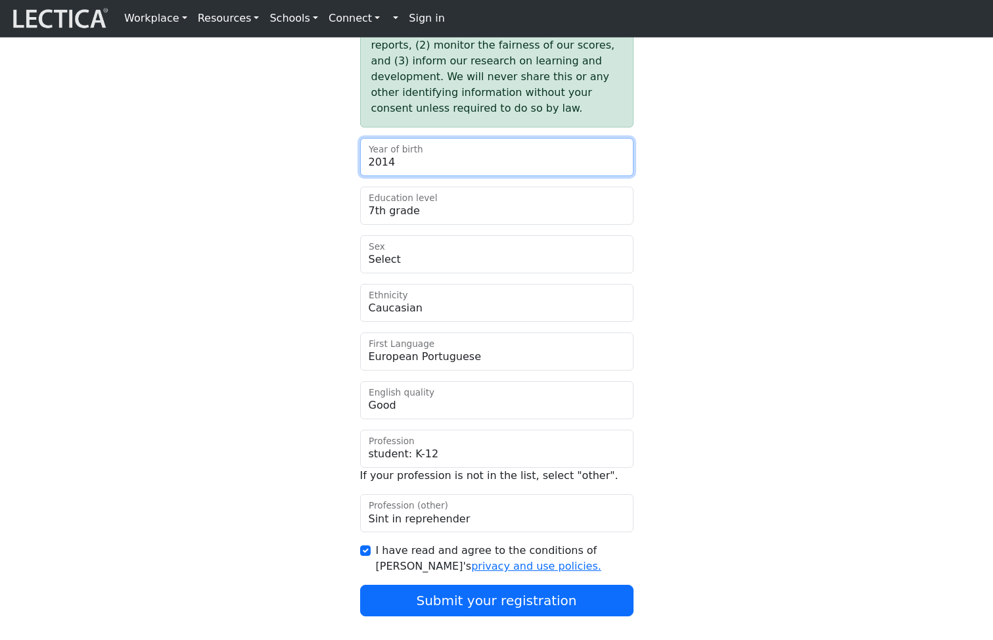
click at [415, 176] on select "Select 2025 2024 2023 2022 2021 2020 2019 2018 2017 2016 2015 2014 2013 2012 20…" at bounding box center [496, 157] width 273 height 38
select select "2025"
click at [360, 171] on select "Select 2025 2024 2023 2022 2021 2020 2019 2018 2017 2016 2015 2014 2013 2012 20…" at bounding box center [496, 157] width 273 height 38
click at [442, 176] on select "Select 2025 2024 2023 2022 2021 2020 2019 2018 2017 2016 2015 2014 2013 2012 20…" at bounding box center [496, 157] width 273 height 38
select select
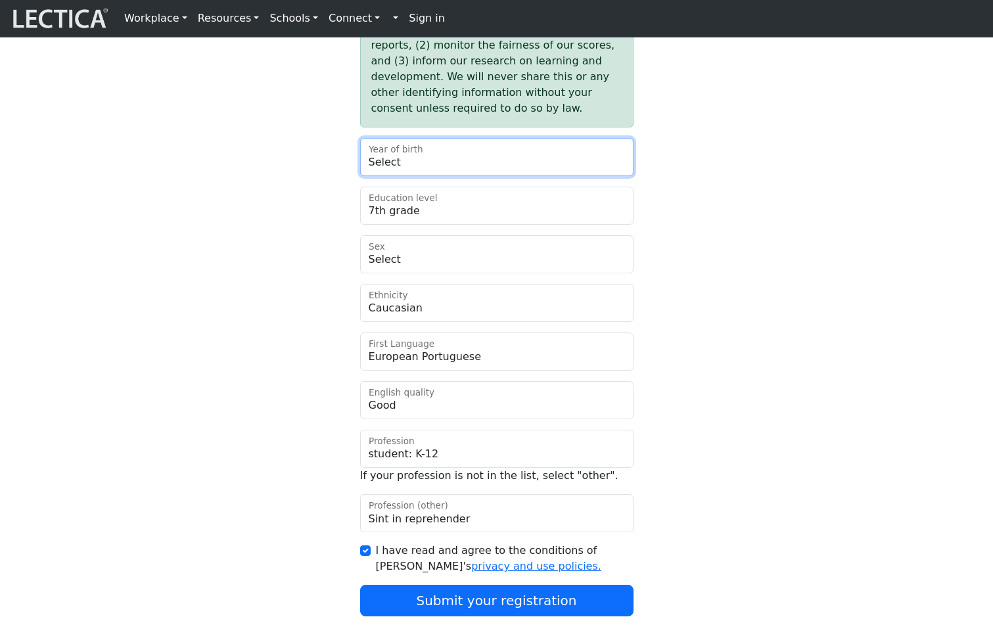
click at [360, 171] on select "Select 2025 2024 2023 2022 2021 2020 2019 2018 2017 2016 2015 2014 2013 2012 20…" at bounding box center [496, 157] width 273 height 38
click at [258, 246] on div "Create an account Feel free to use your email address as your username. hasulic…" at bounding box center [497, 57] width 868 height 1139
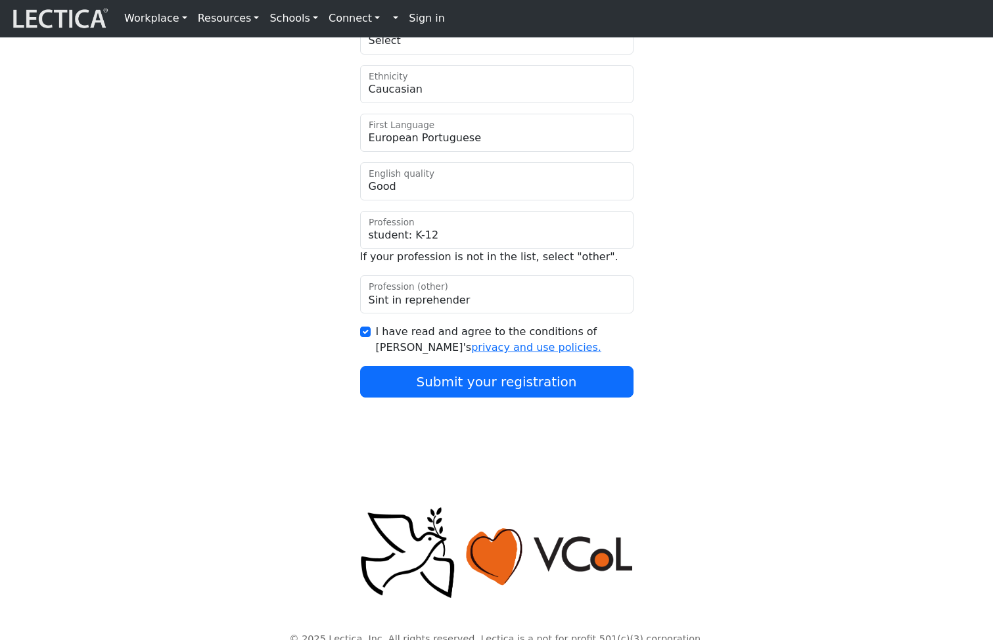
scroll to position [828, 0]
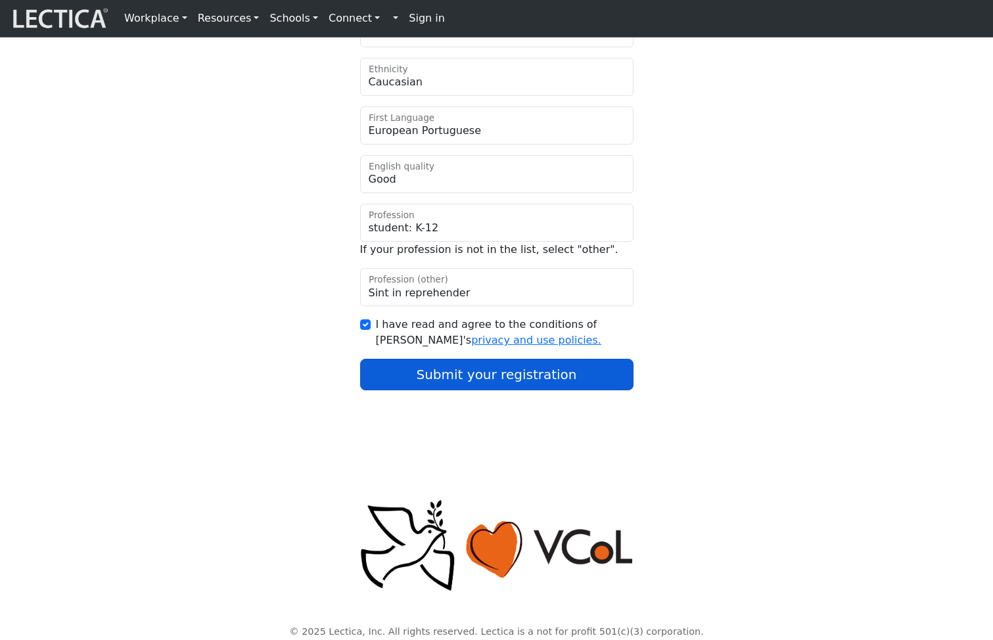
click at [464, 390] on button "Submit your registration" at bounding box center [496, 375] width 273 height 32
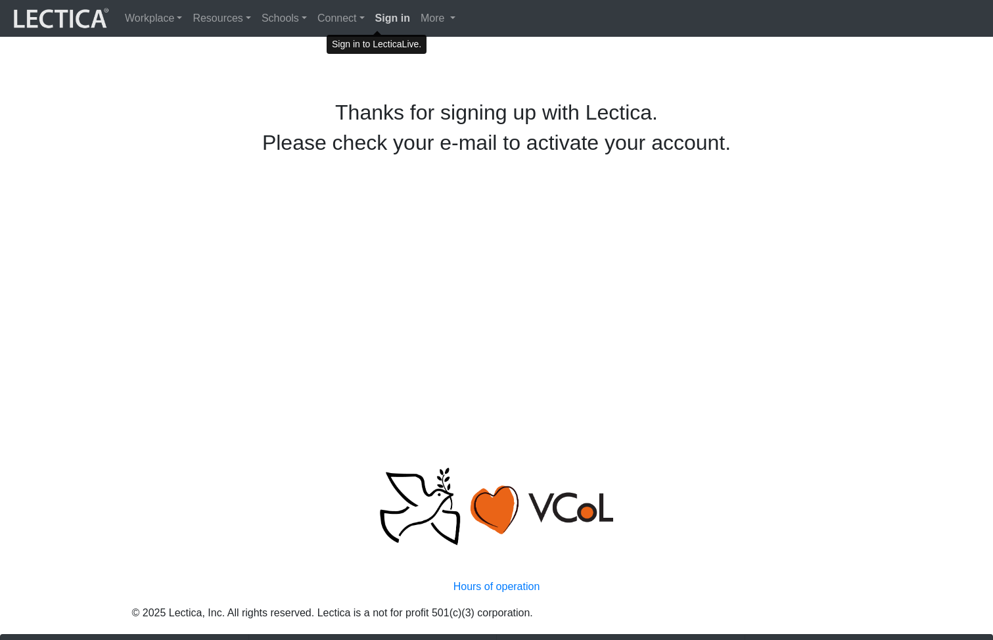
click at [375, 17] on strong "Sign in" at bounding box center [392, 17] width 35 height 11
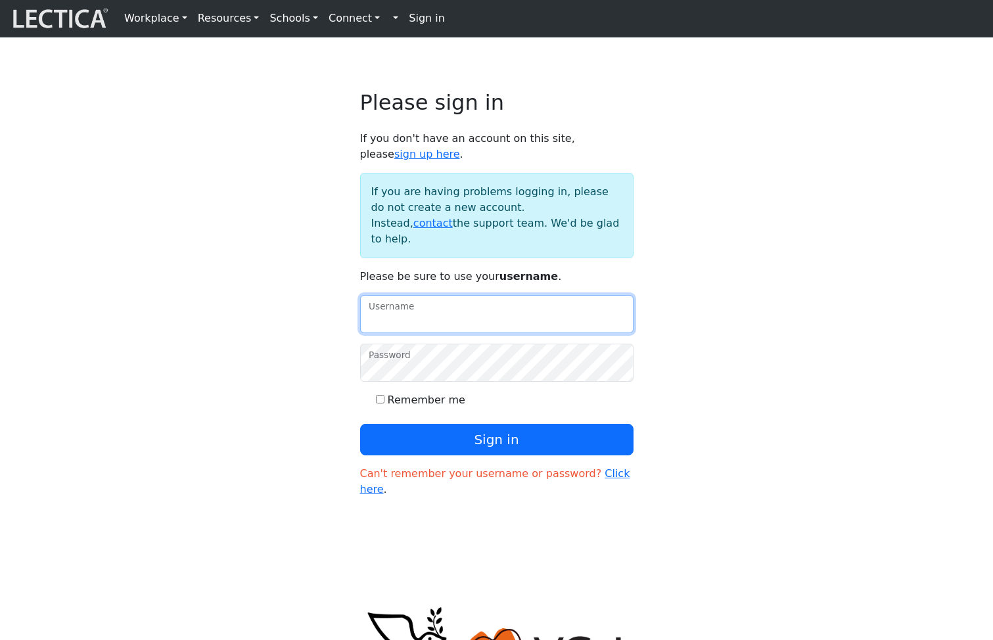
click at [415, 332] on input "Username" at bounding box center [496, 314] width 273 height 38
paste input "mindlog5thstudent"
type input "mindlog5thstudent"
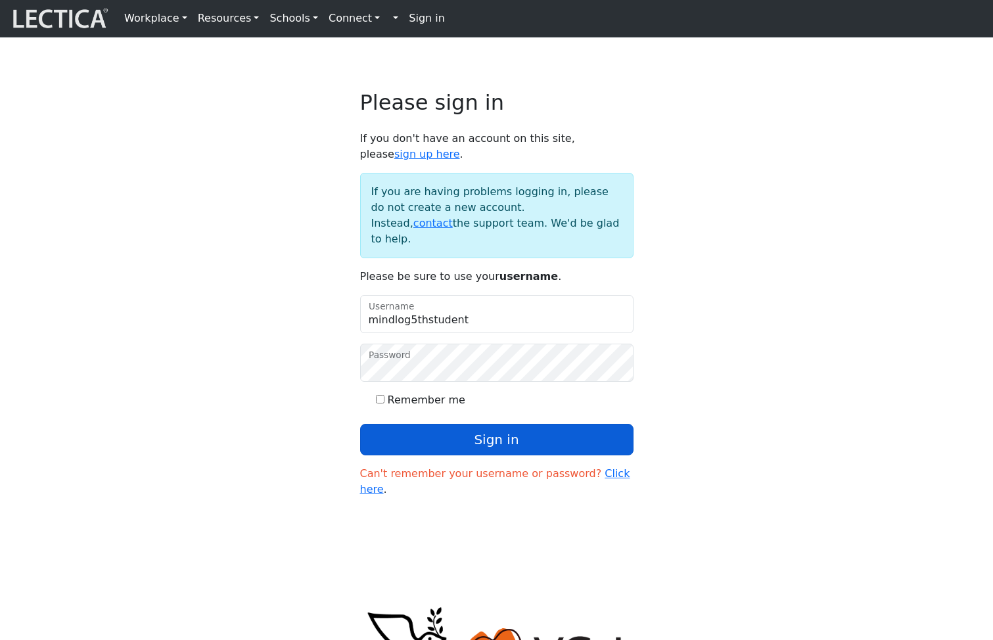
click at [435, 452] on button "Sign in" at bounding box center [496, 440] width 273 height 32
